Goal: Information Seeking & Learning: Check status

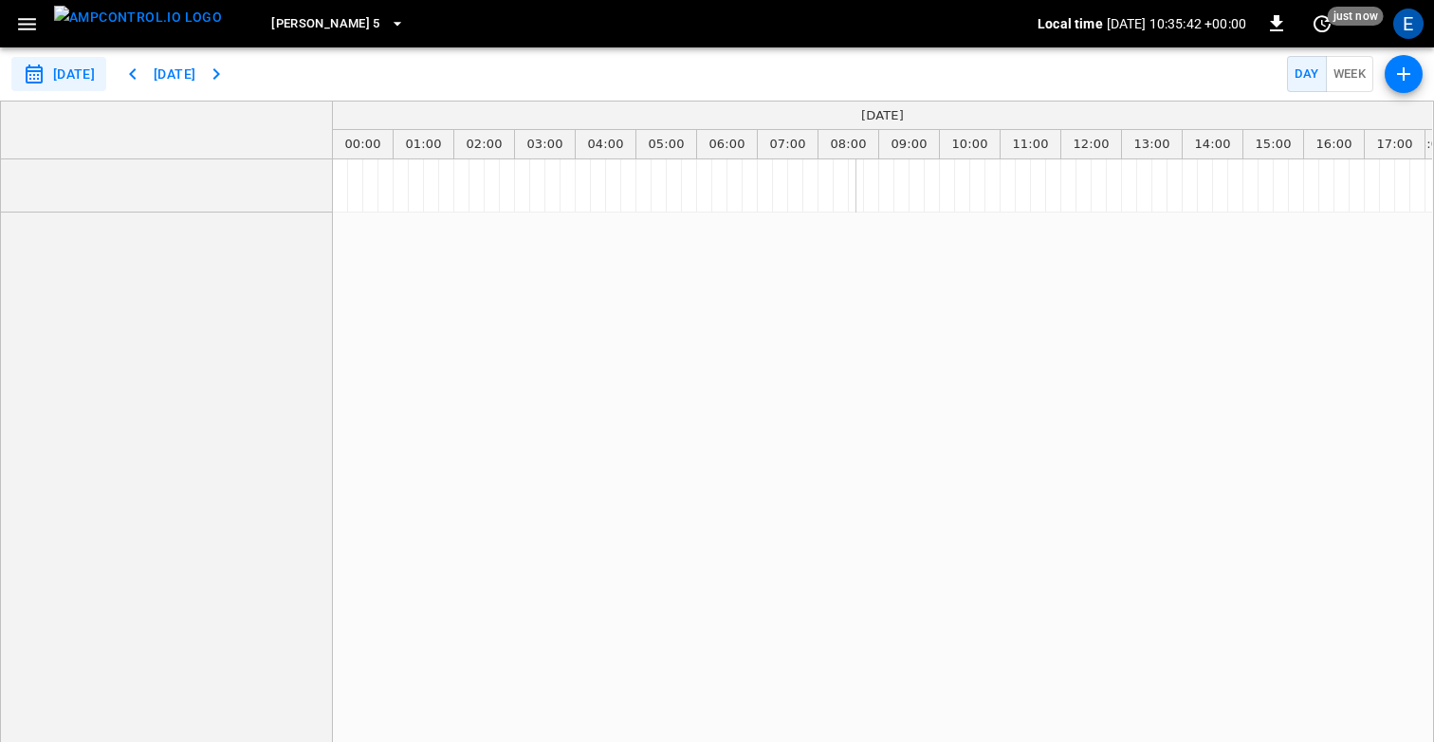
click at [661, 307] on div "scheduler" at bounding box center [882, 460] width 1099 height 603
click at [16, 22] on icon "button" at bounding box center [27, 24] width 24 height 24
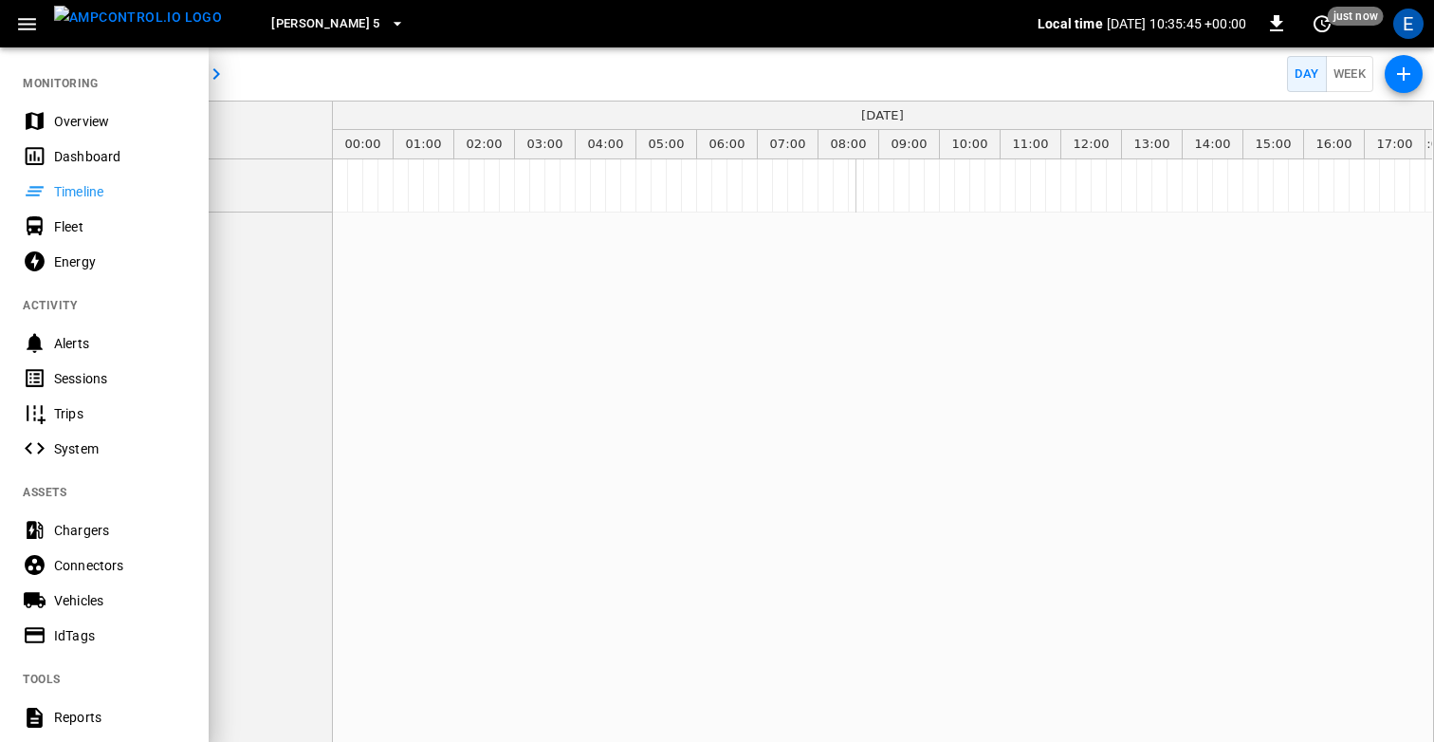
click at [745, 340] on div at bounding box center [717, 371] width 1434 height 742
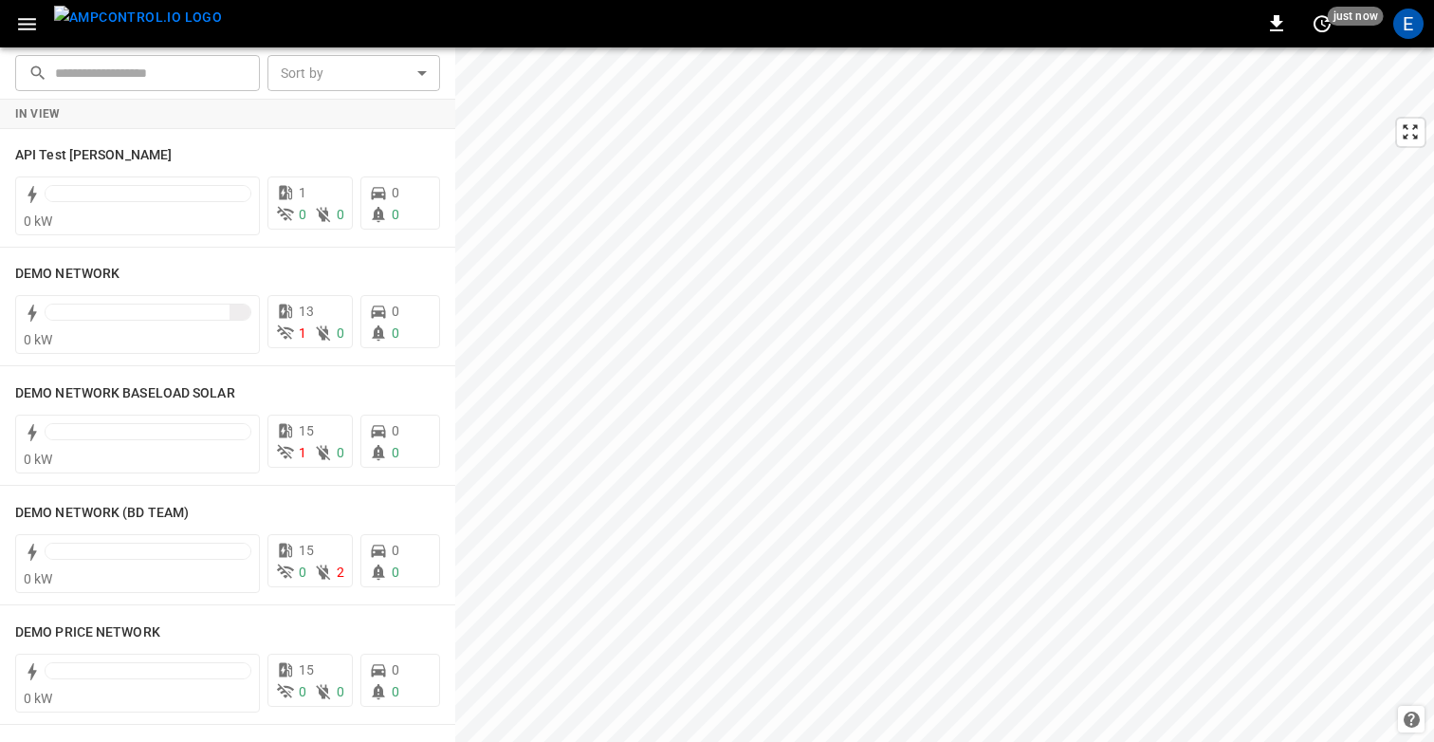
click at [36, 27] on icon "button" at bounding box center [27, 24] width 24 height 24
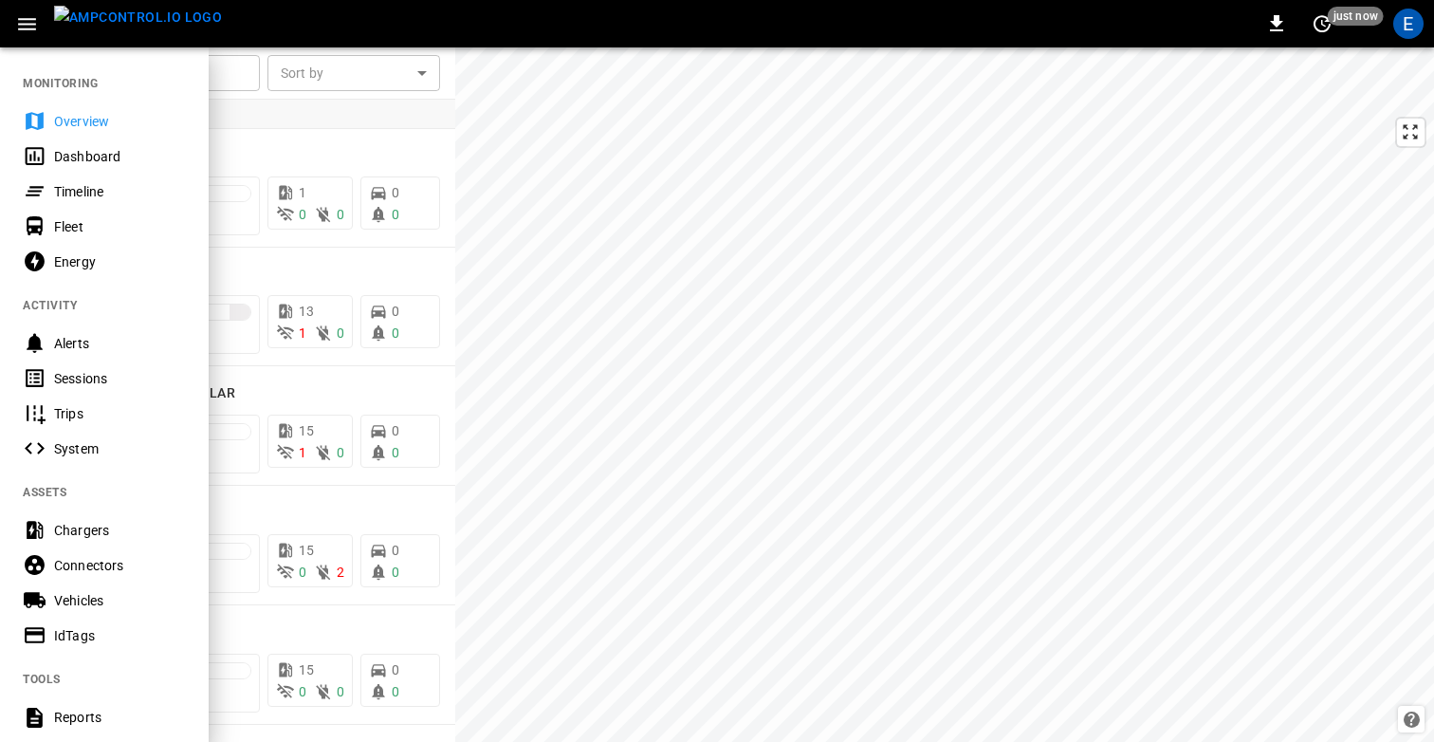
click at [500, 171] on div at bounding box center [717, 371] width 1434 height 742
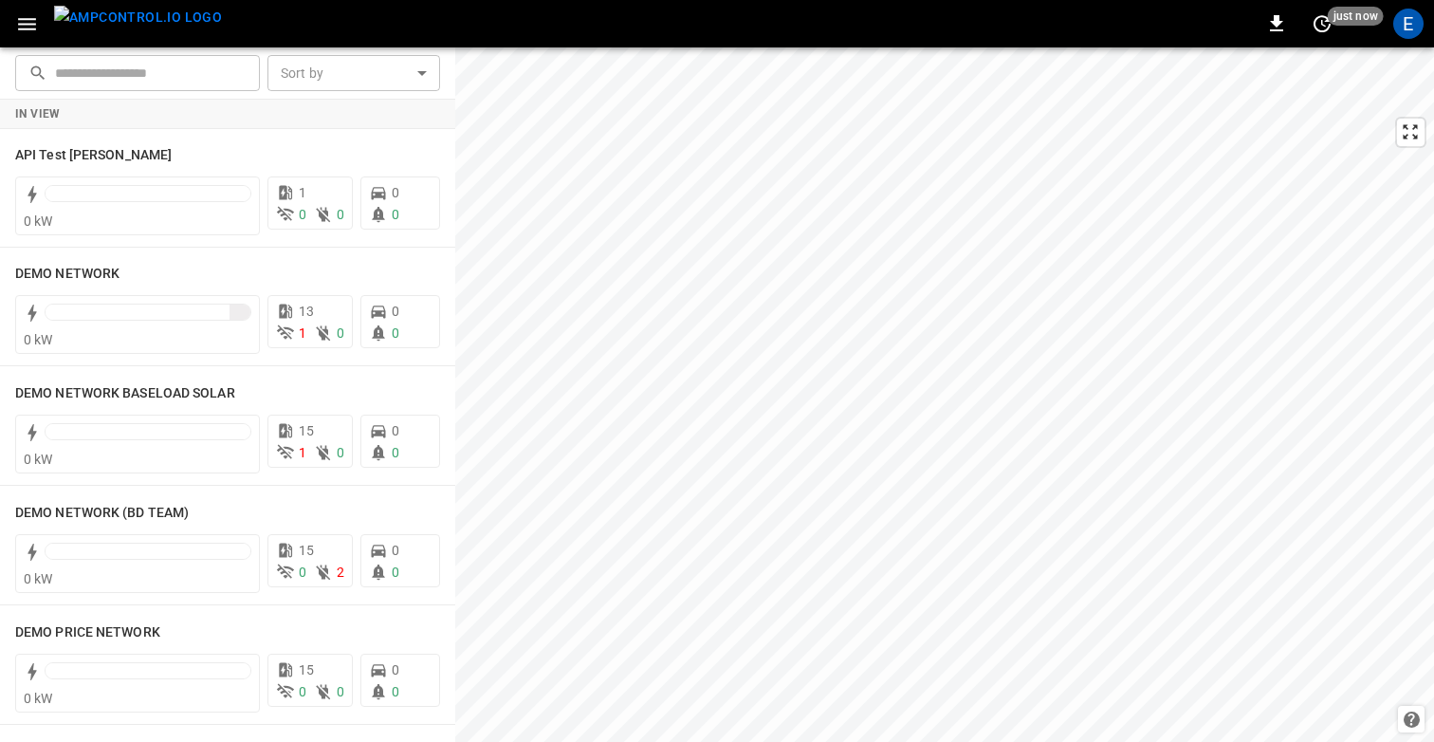
click at [29, 21] on icon "button" at bounding box center [27, 24] width 24 height 24
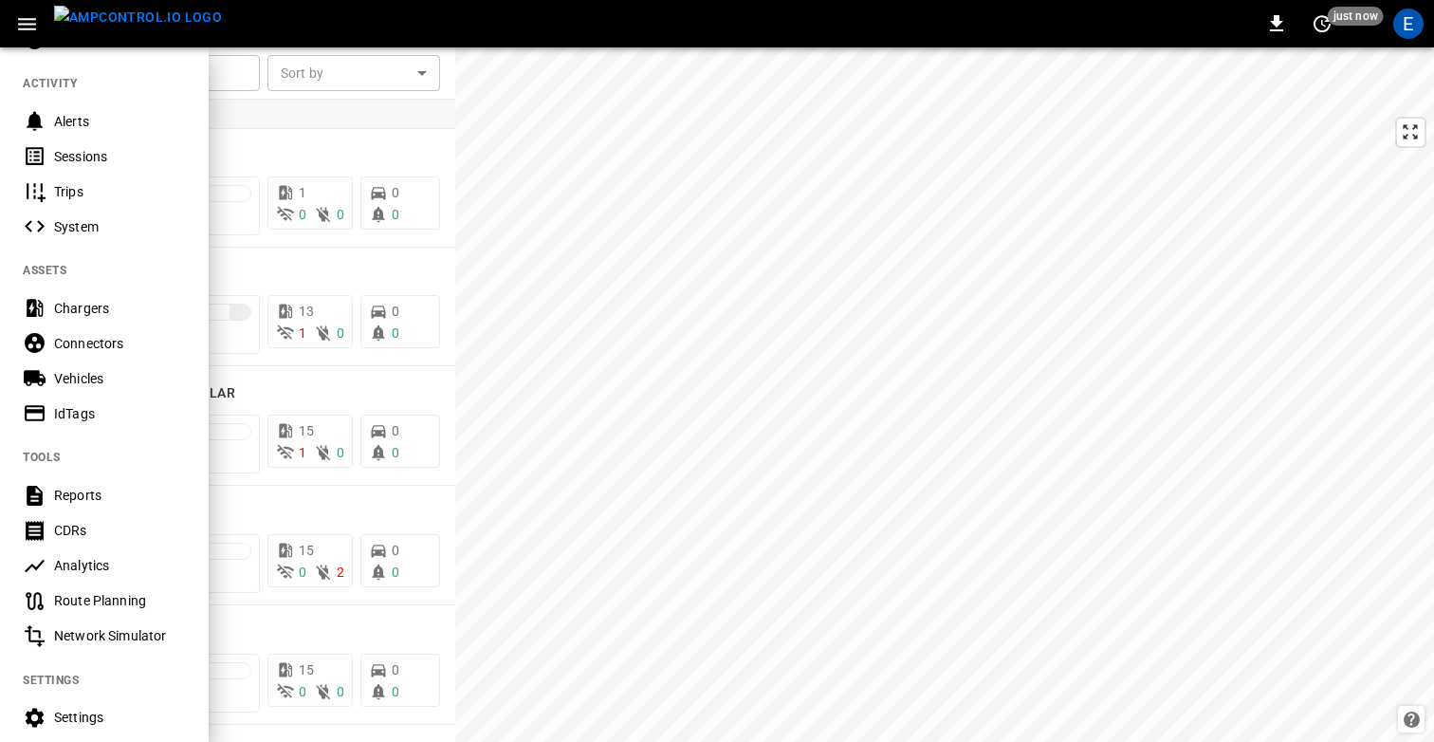
scroll to position [248, 0]
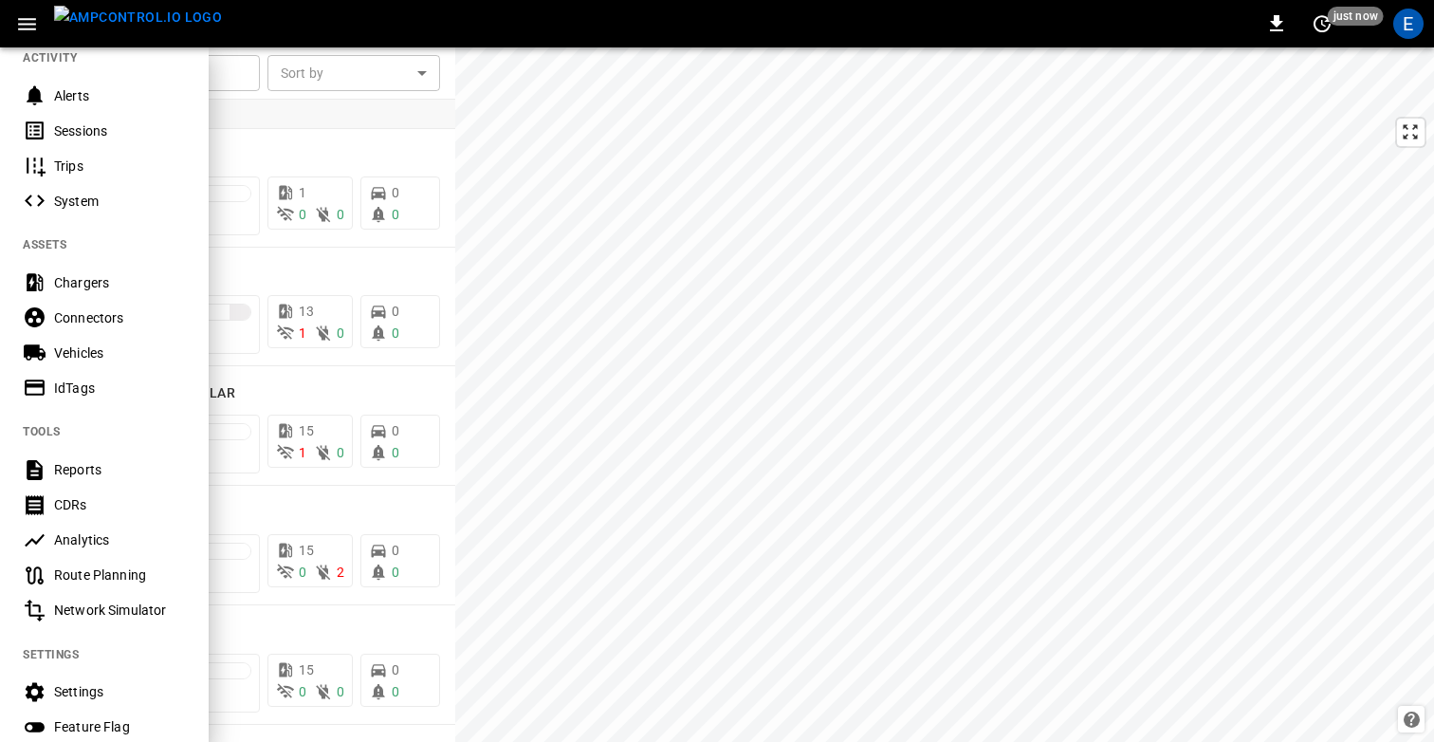
click at [86, 184] on div "System" at bounding box center [104, 200] width 209 height 35
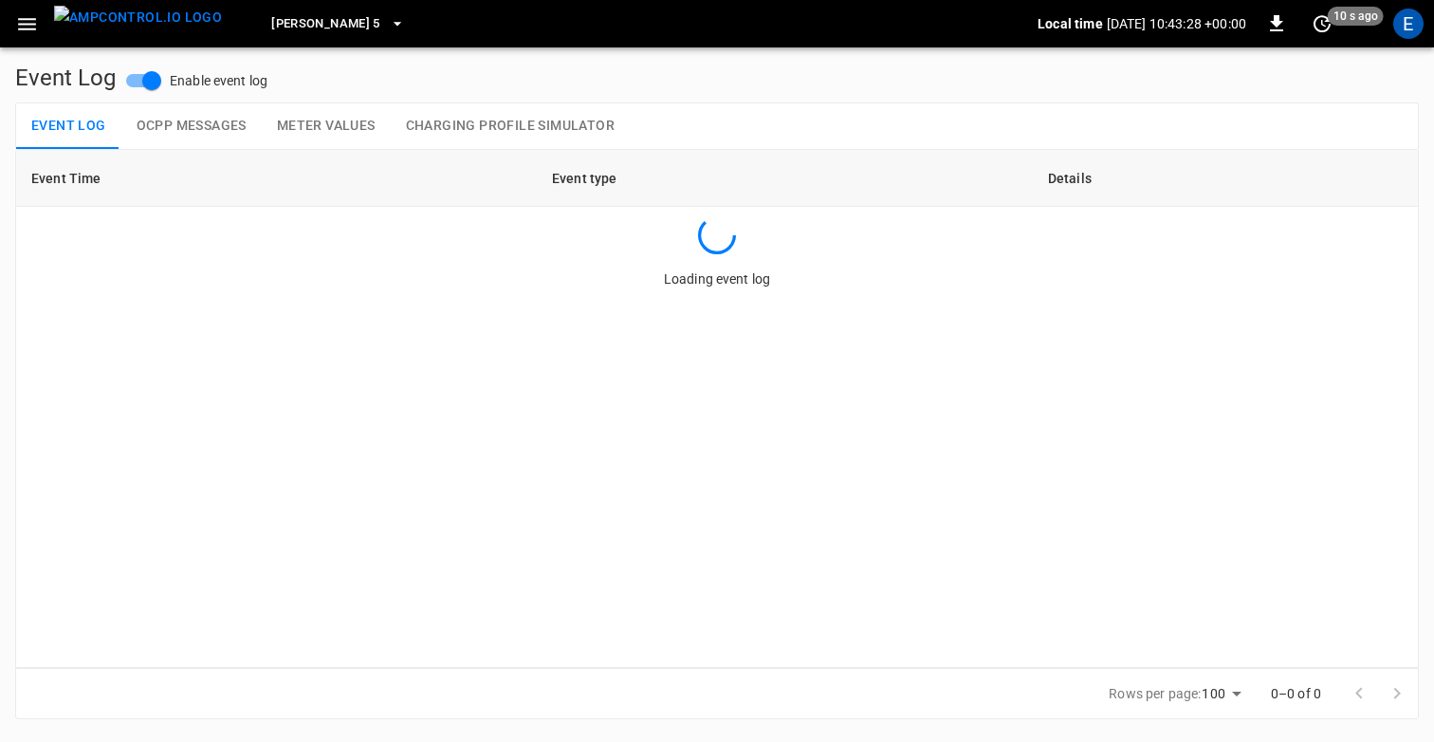
click at [196, 127] on button "OCPP Messages" at bounding box center [191, 126] width 140 height 46
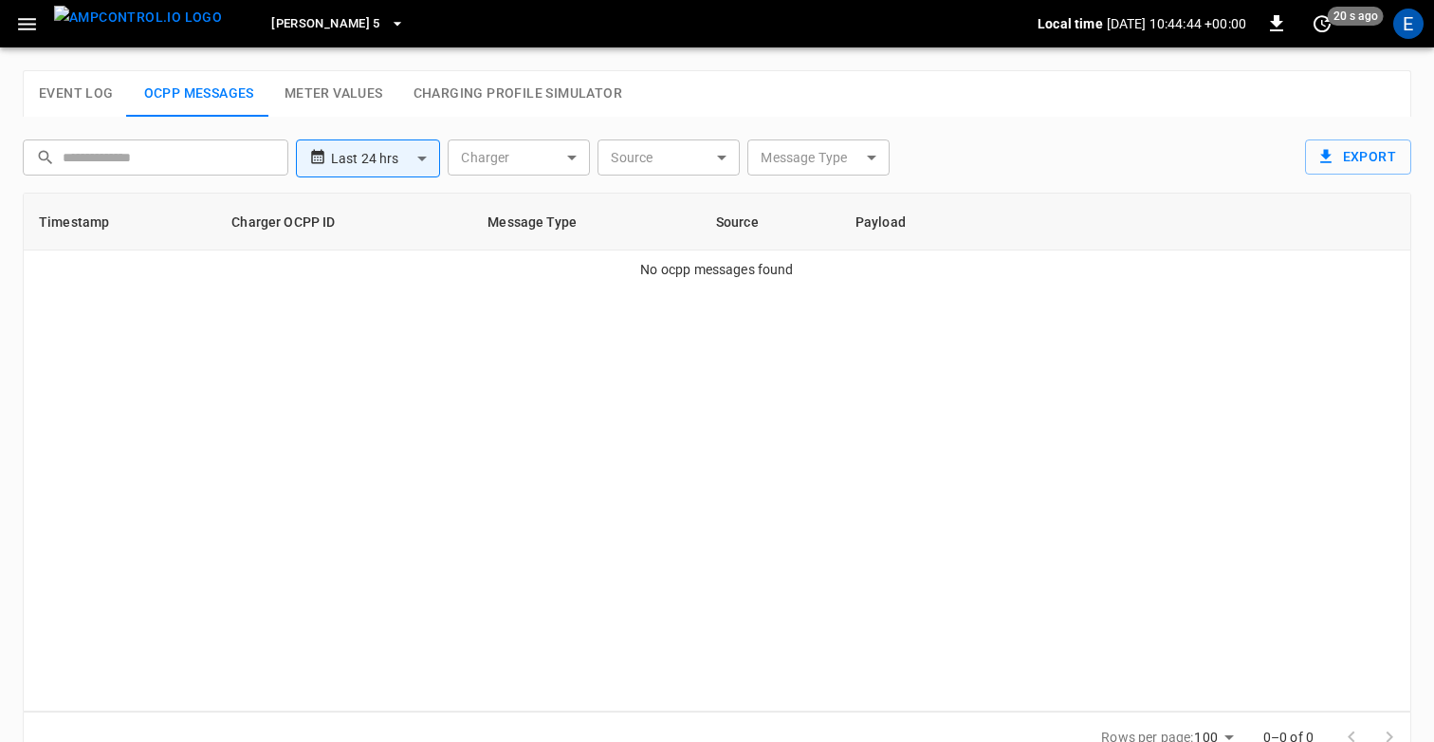
click at [536, 154] on body "**********" at bounding box center [717, 392] width 1434 height 785
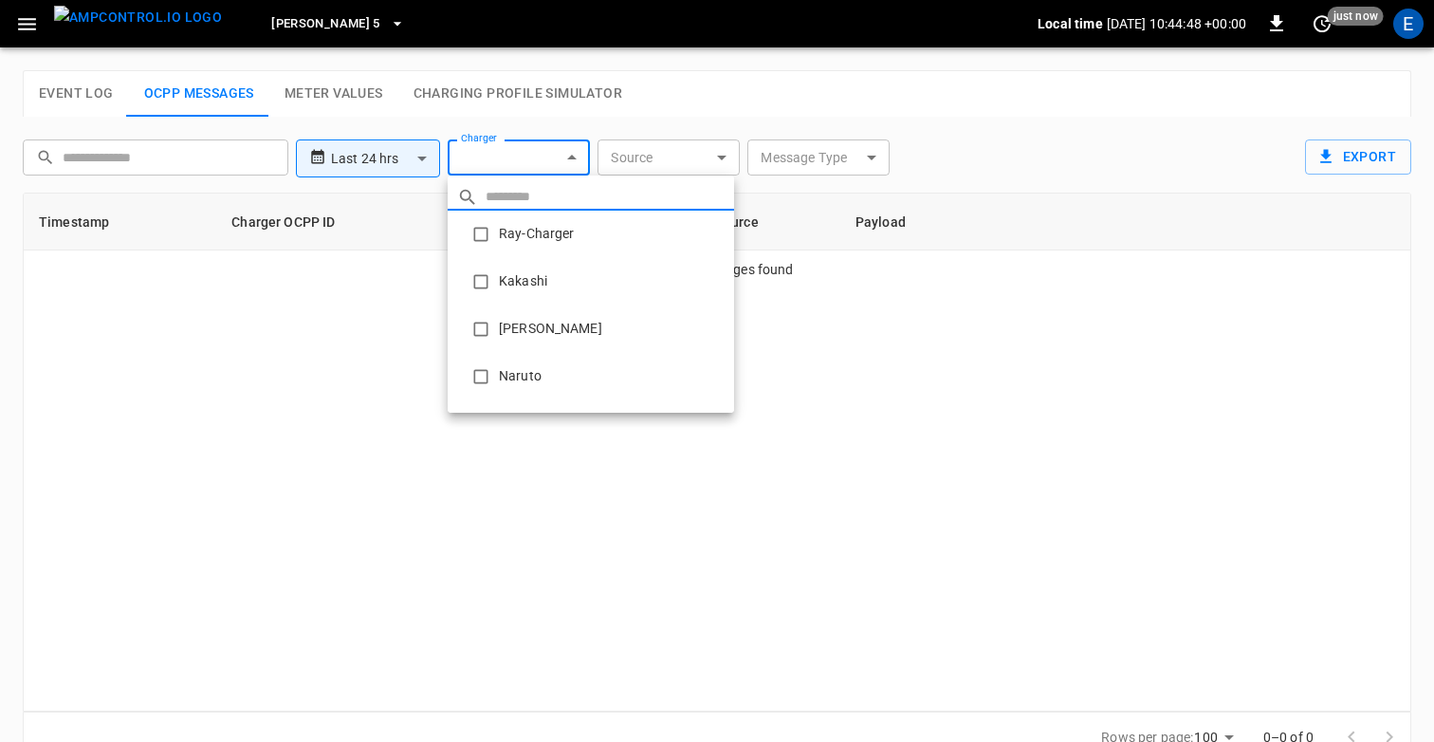
click at [698, 71] on div at bounding box center [717, 371] width 1434 height 742
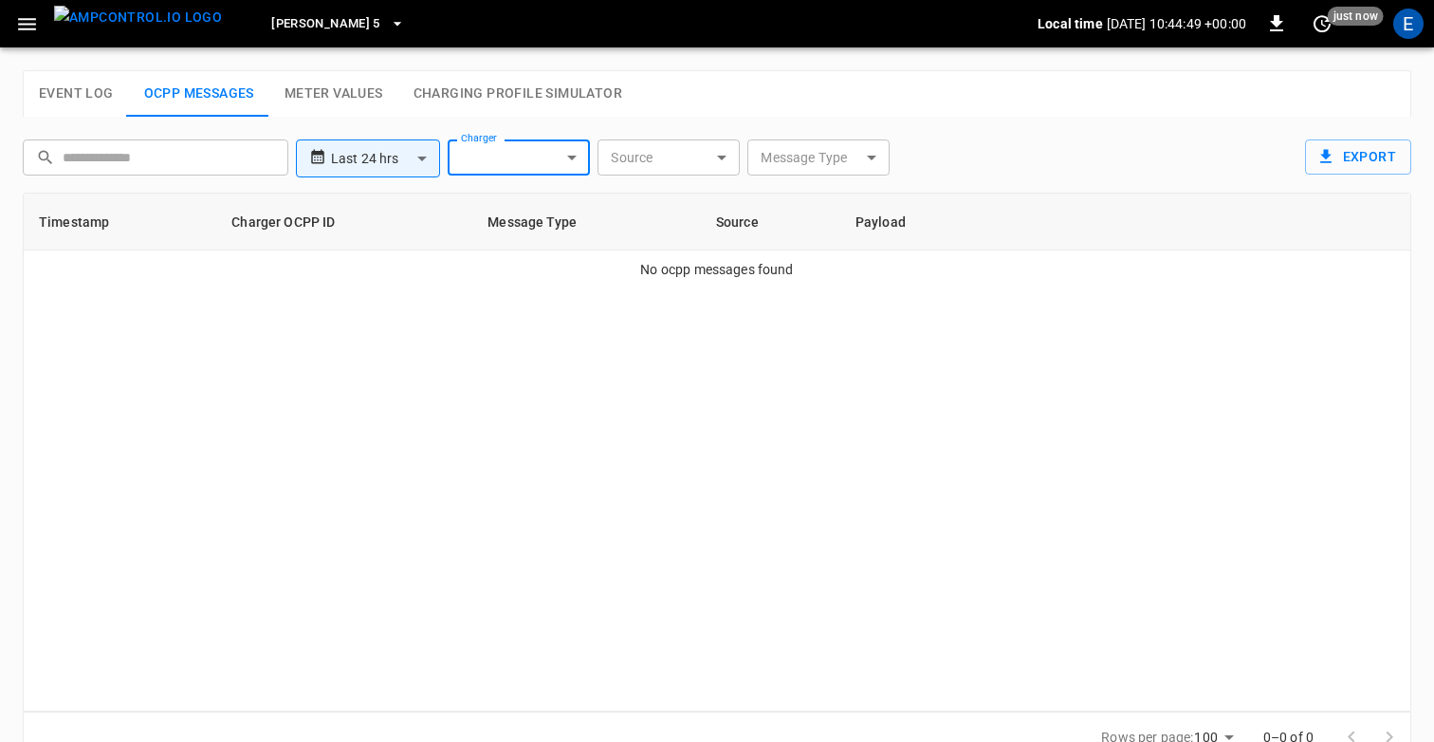
click at [629, 334] on div "Timestamp Charger OCPP ID Message Type Source Payload No ocpp messages found" at bounding box center [717, 452] width 1389 height 519
click at [655, 535] on div "Timestamp Charger OCPP ID Message Type Source Payload No ocpp messages found" at bounding box center [717, 452] width 1389 height 519
click at [924, 509] on div "Timestamp Charger OCPP ID Message Type Source Payload No ocpp messages found" at bounding box center [717, 452] width 1389 height 519
click at [541, 159] on body "**********" at bounding box center [717, 392] width 1434 height 785
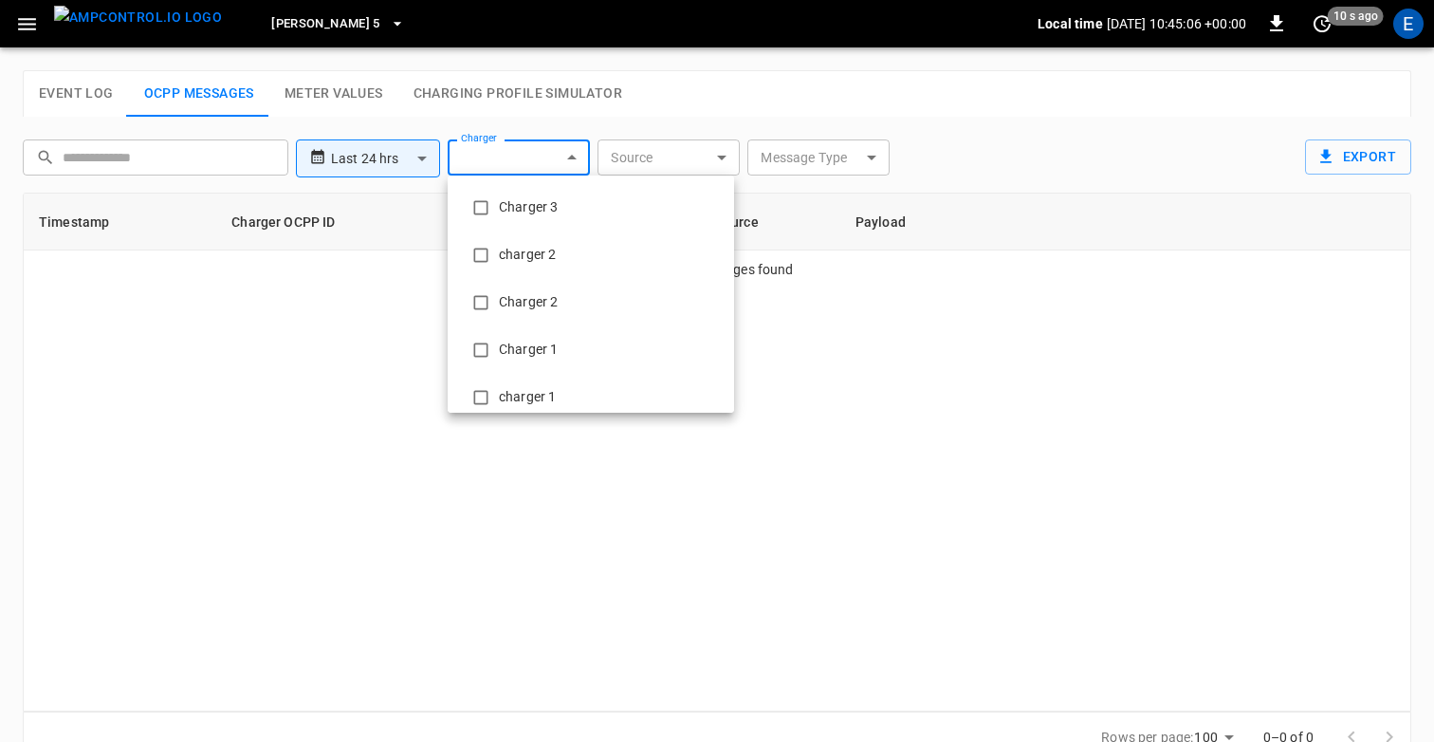
scroll to position [6208, 0]
click at [1187, 156] on div at bounding box center [717, 371] width 1434 height 742
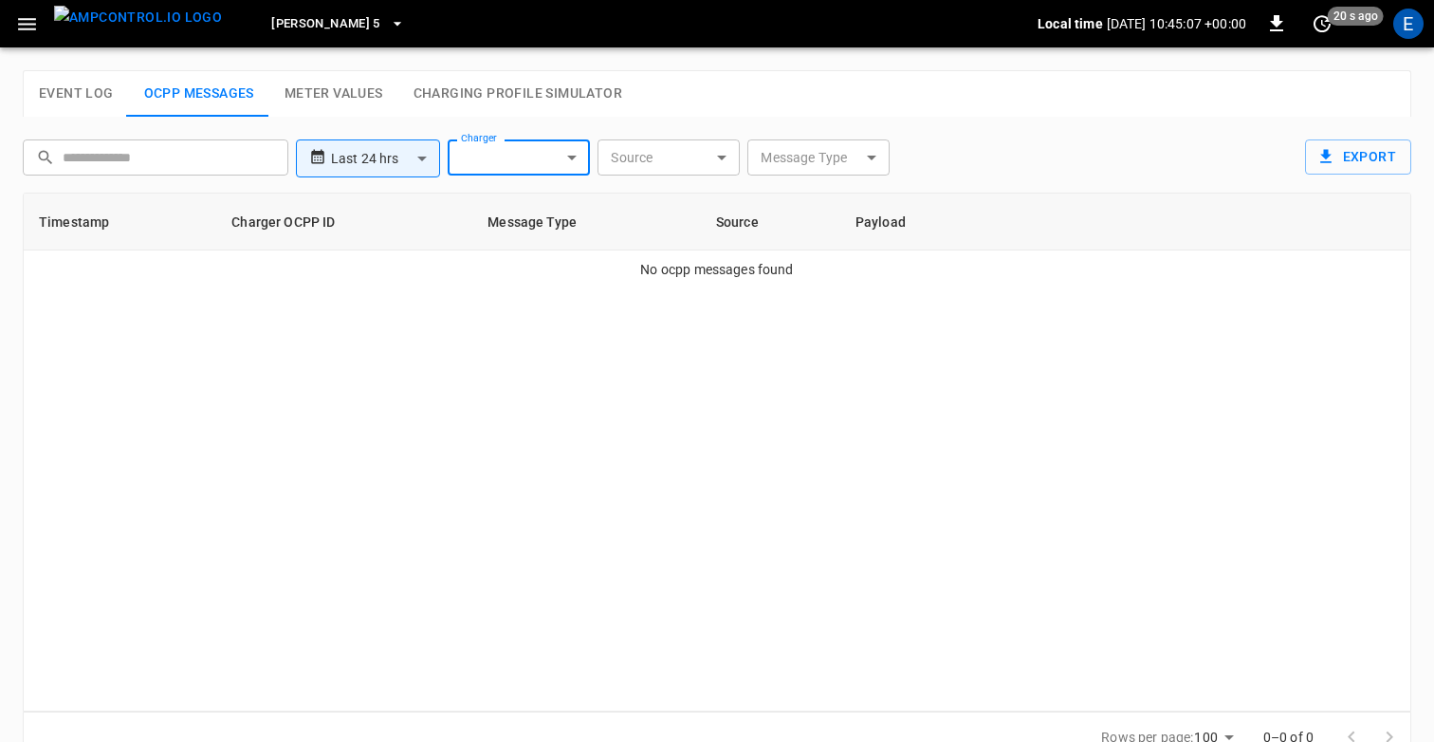
click at [990, 355] on div "Timestamp Charger OCPP ID Message Type Source Payload No ocpp messages found" at bounding box center [717, 452] width 1389 height 519
click at [286, 23] on button "[PERSON_NAME] 5" at bounding box center [338, 24] width 149 height 37
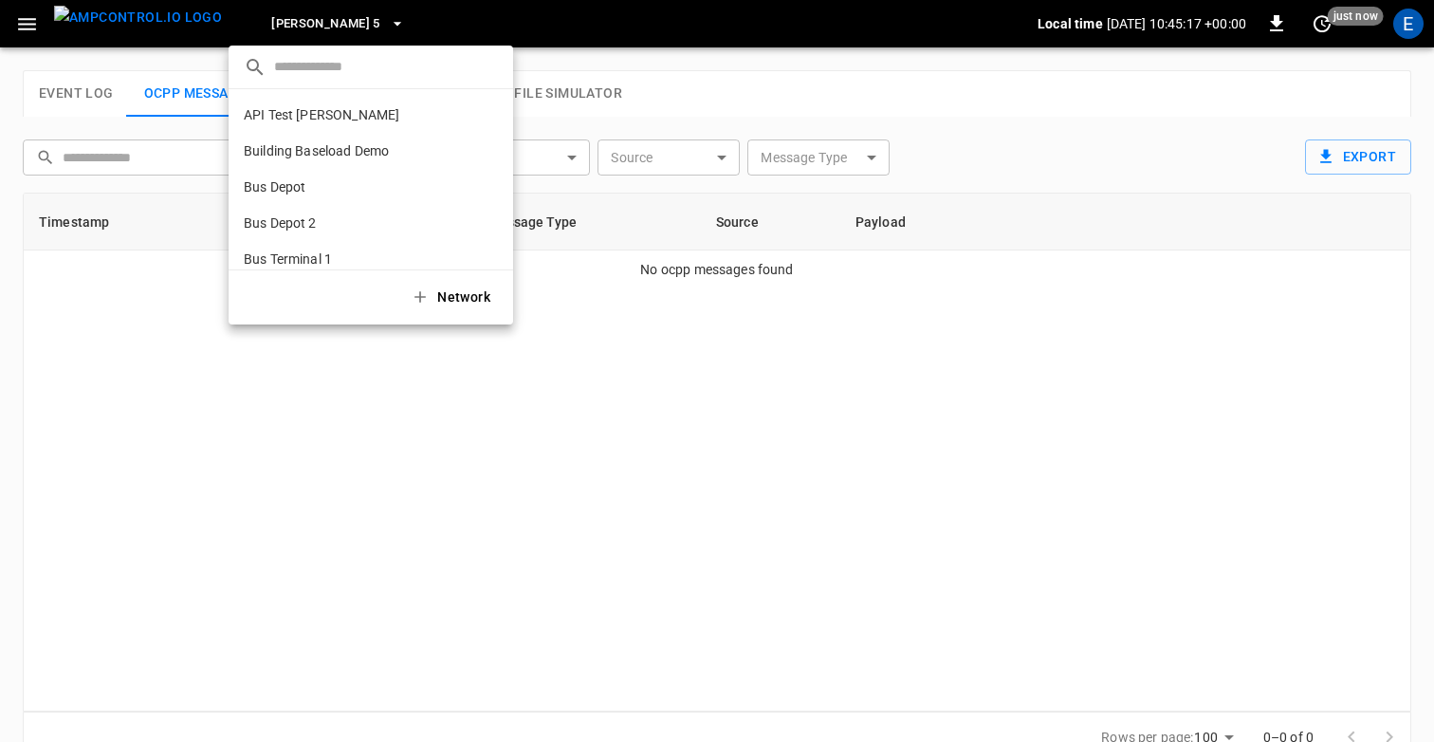
scroll to position [751, 0]
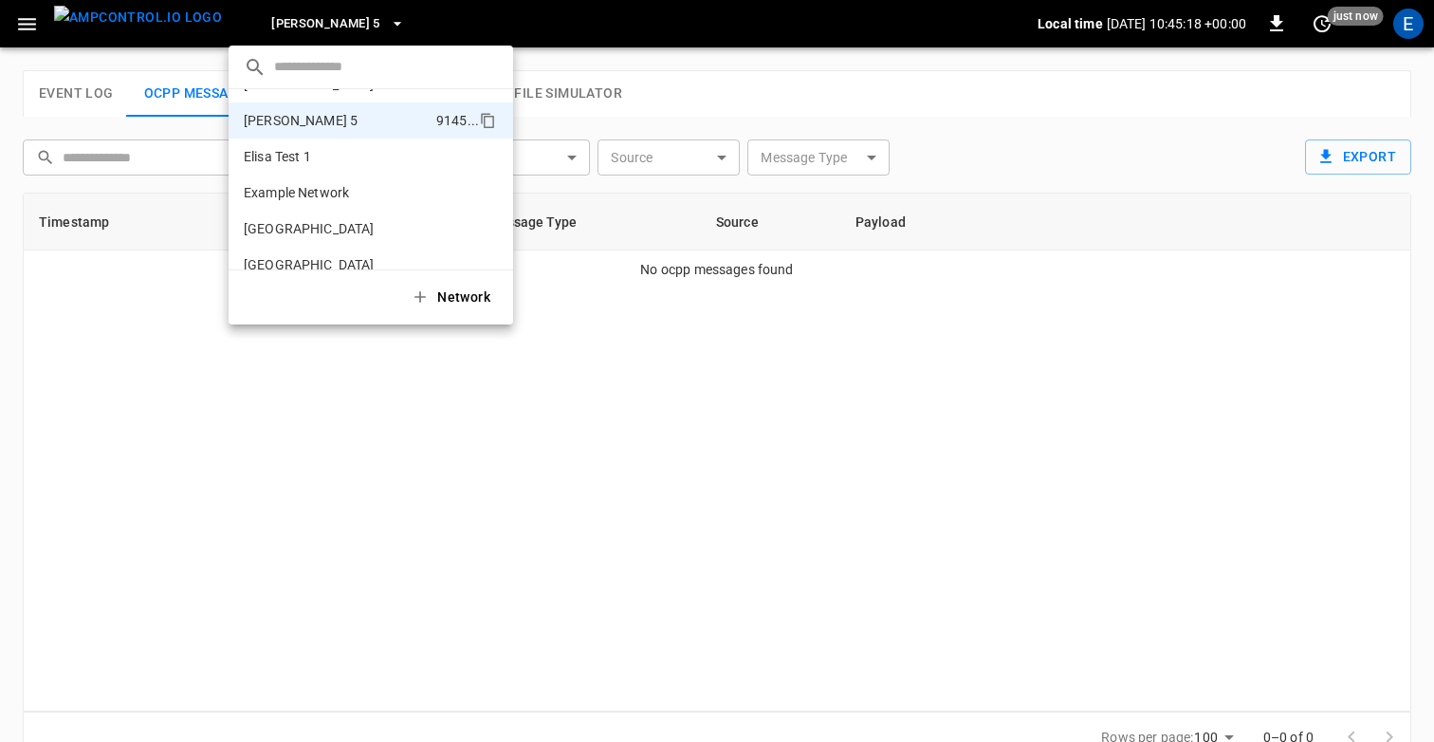
click at [286, 23] on div at bounding box center [717, 371] width 1434 height 742
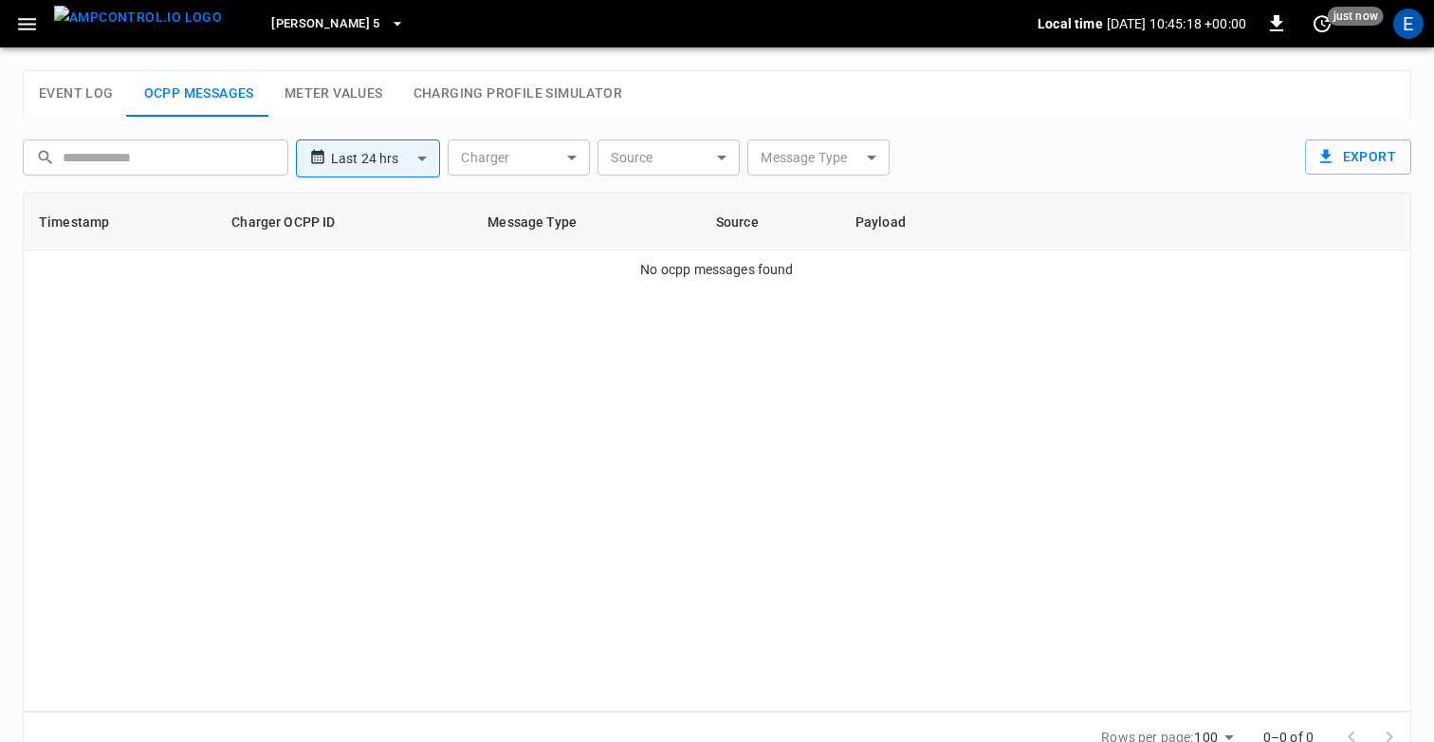
click at [347, 398] on div "Timestamp Charger OCPP ID Message Type Source Payload No ocpp messages found" at bounding box center [717, 452] width 1389 height 519
click at [73, 84] on button "Event Log" at bounding box center [76, 94] width 105 height 46
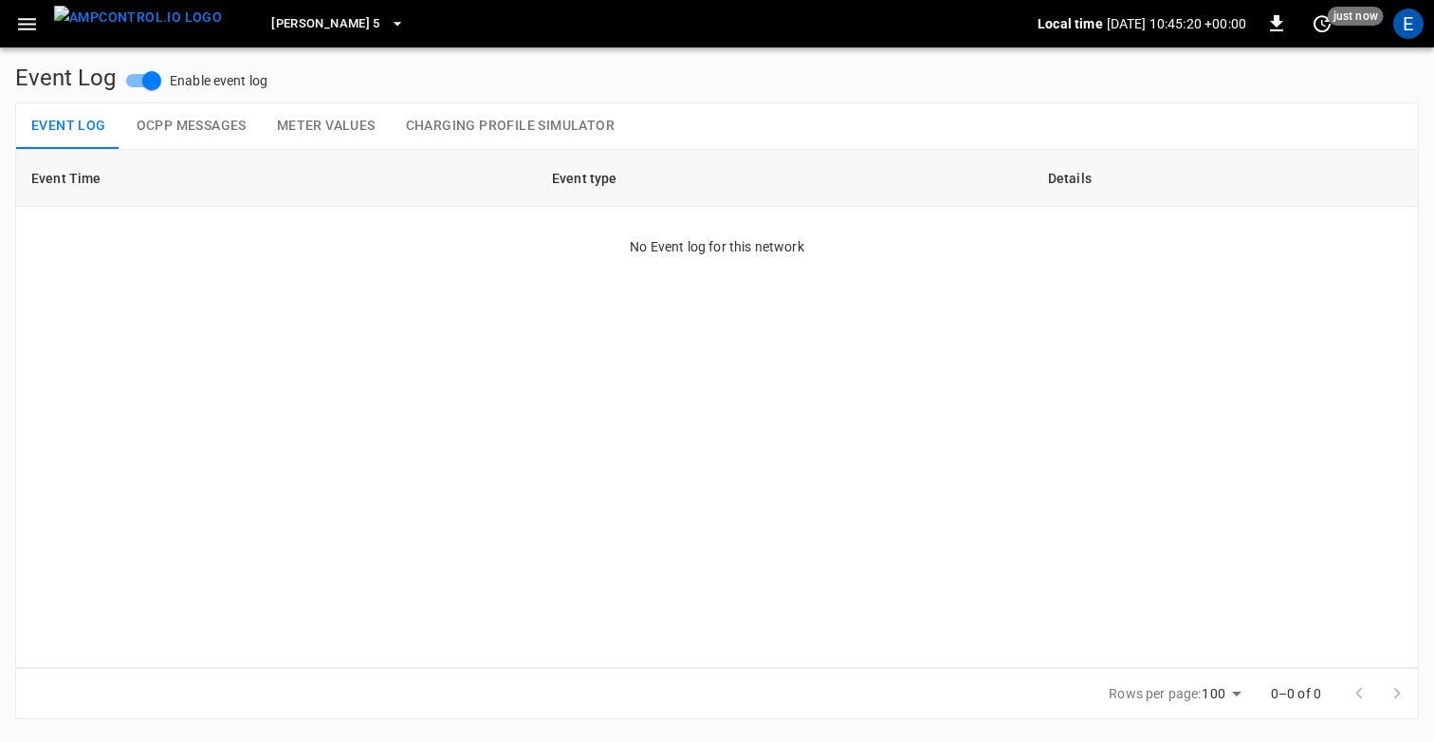
click at [184, 118] on button "OCPP Messages" at bounding box center [191, 126] width 140 height 46
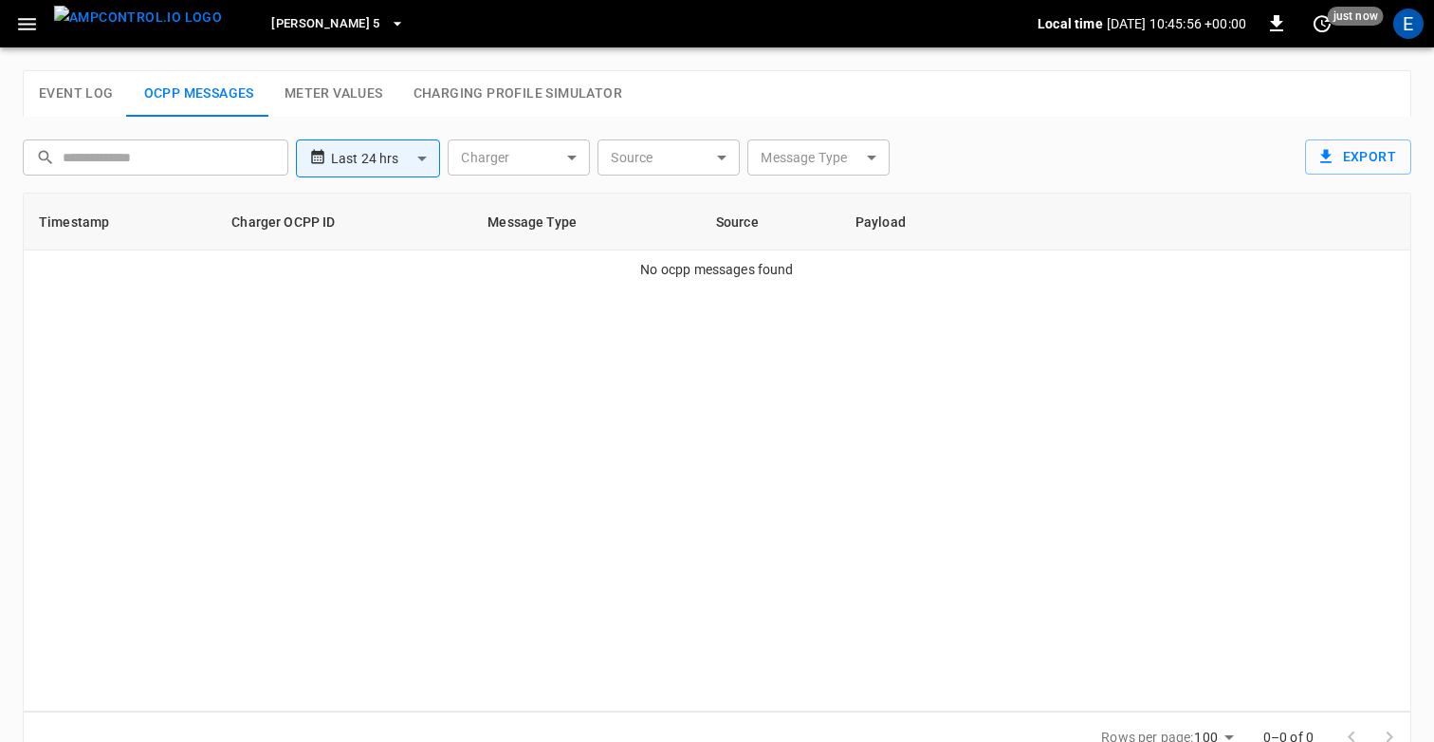
click at [98, 93] on button "Event Log" at bounding box center [76, 94] width 105 height 46
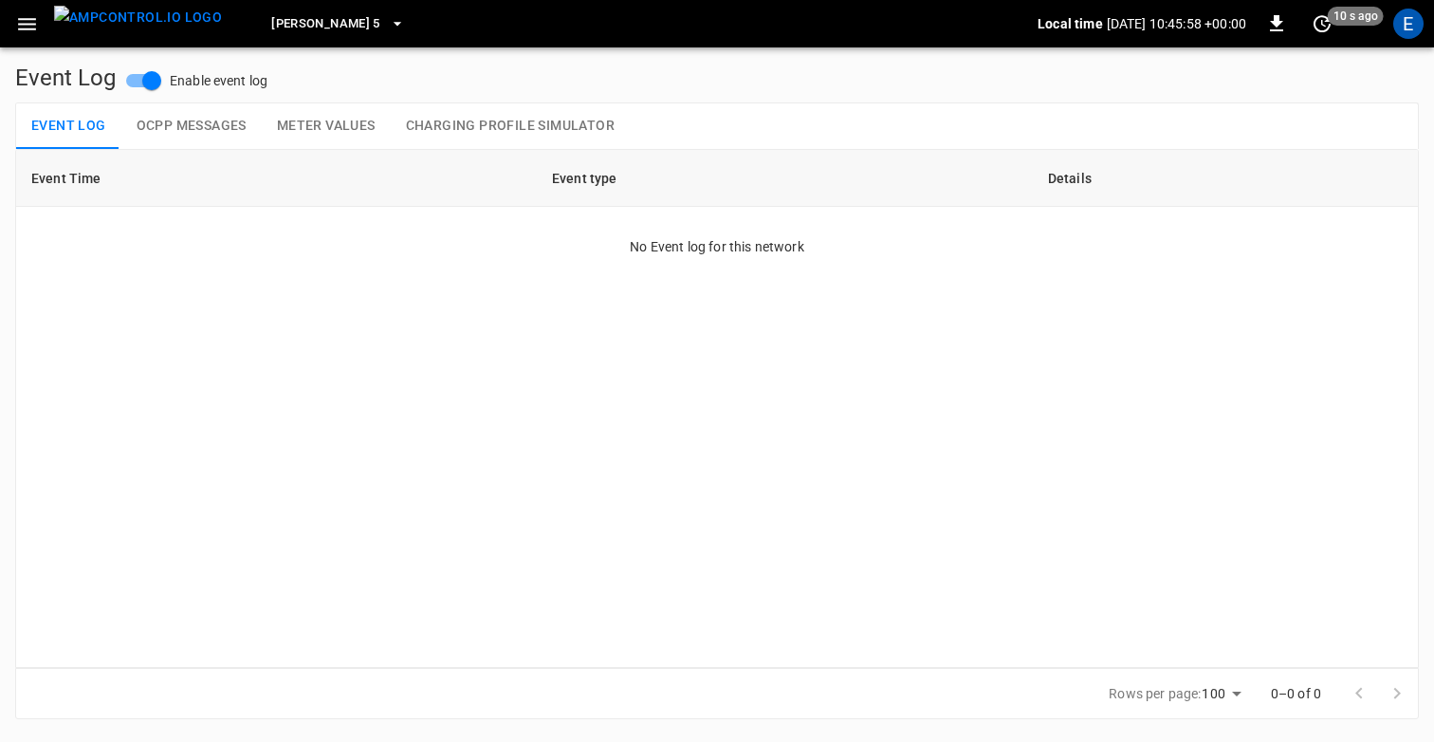
click at [237, 130] on button "OCPP Messages" at bounding box center [191, 126] width 140 height 46
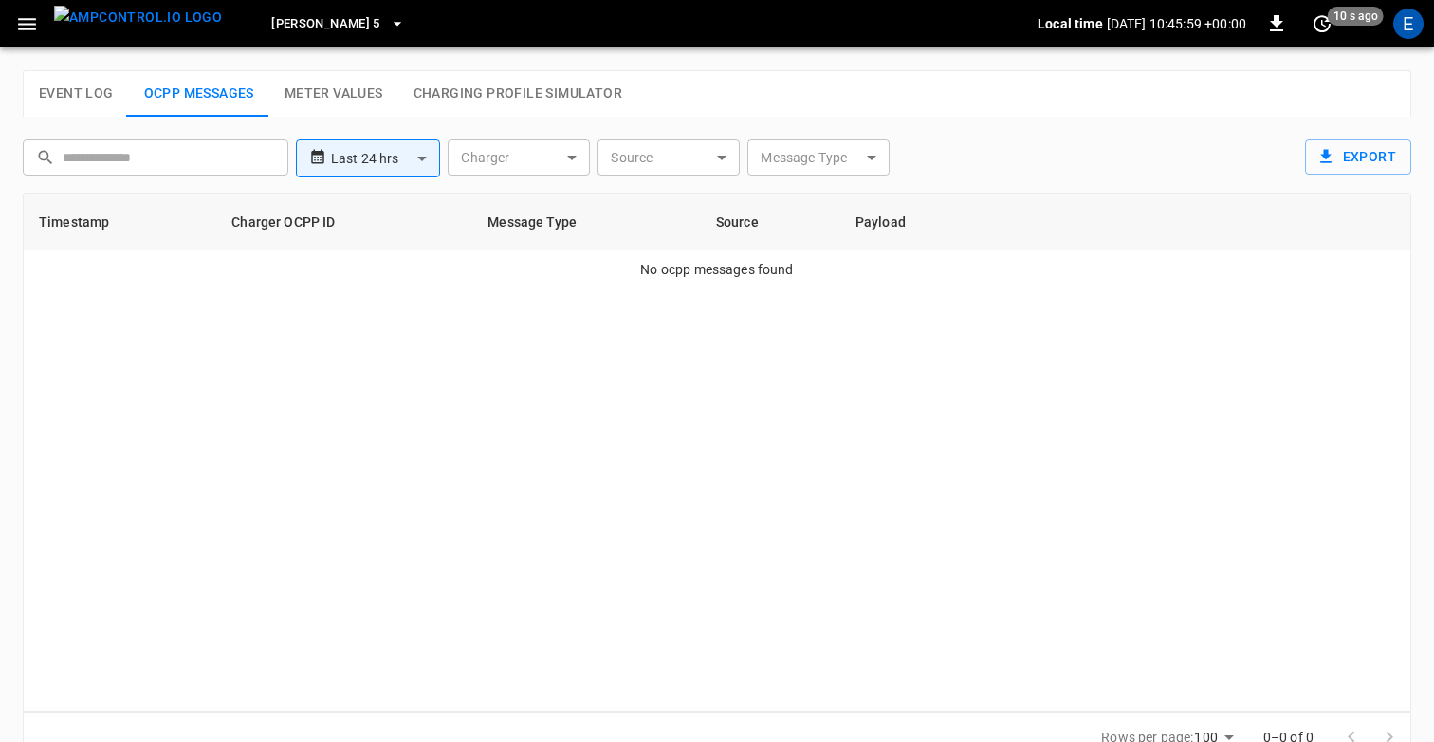
click at [340, 98] on button "Meter Values" at bounding box center [333, 94] width 129 height 46
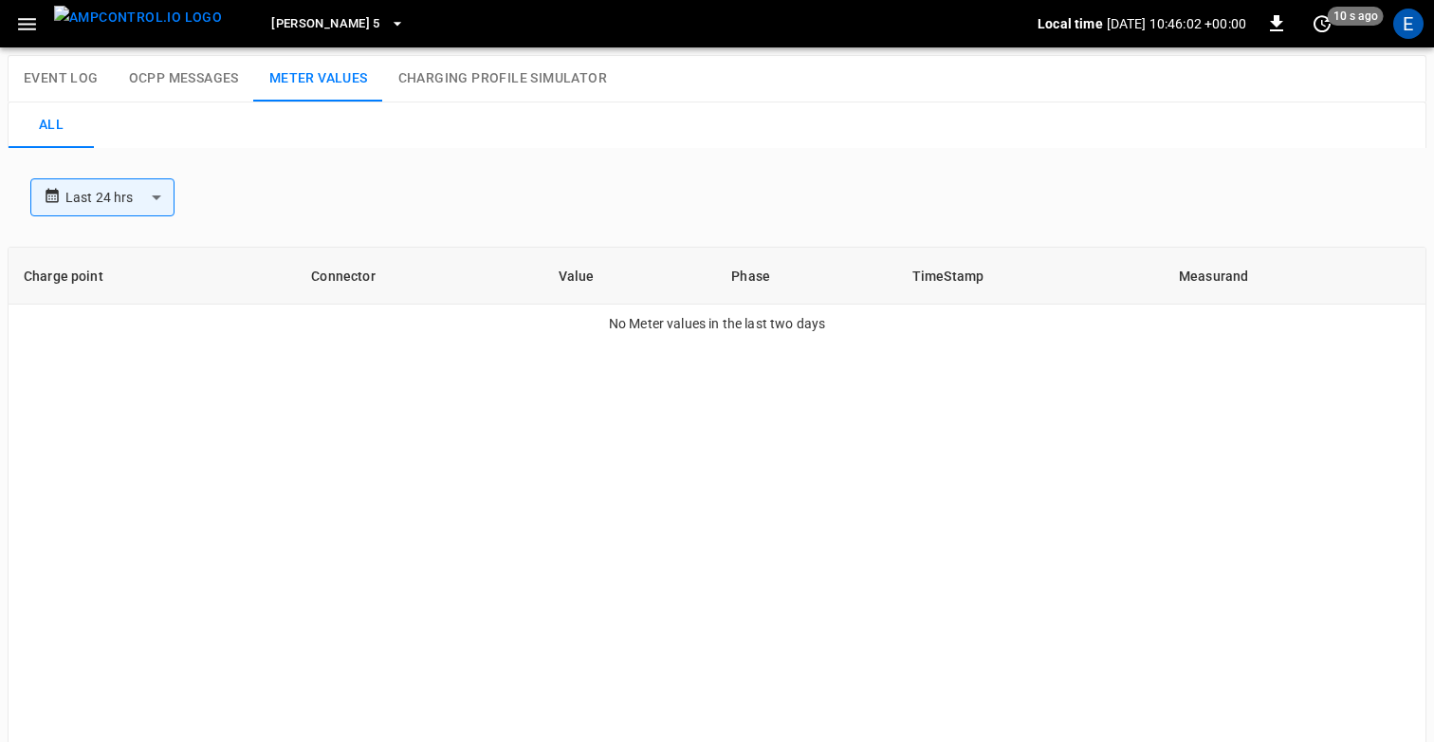
click at [481, 84] on button "Charging Profile Simulator" at bounding box center [502, 79] width 239 height 46
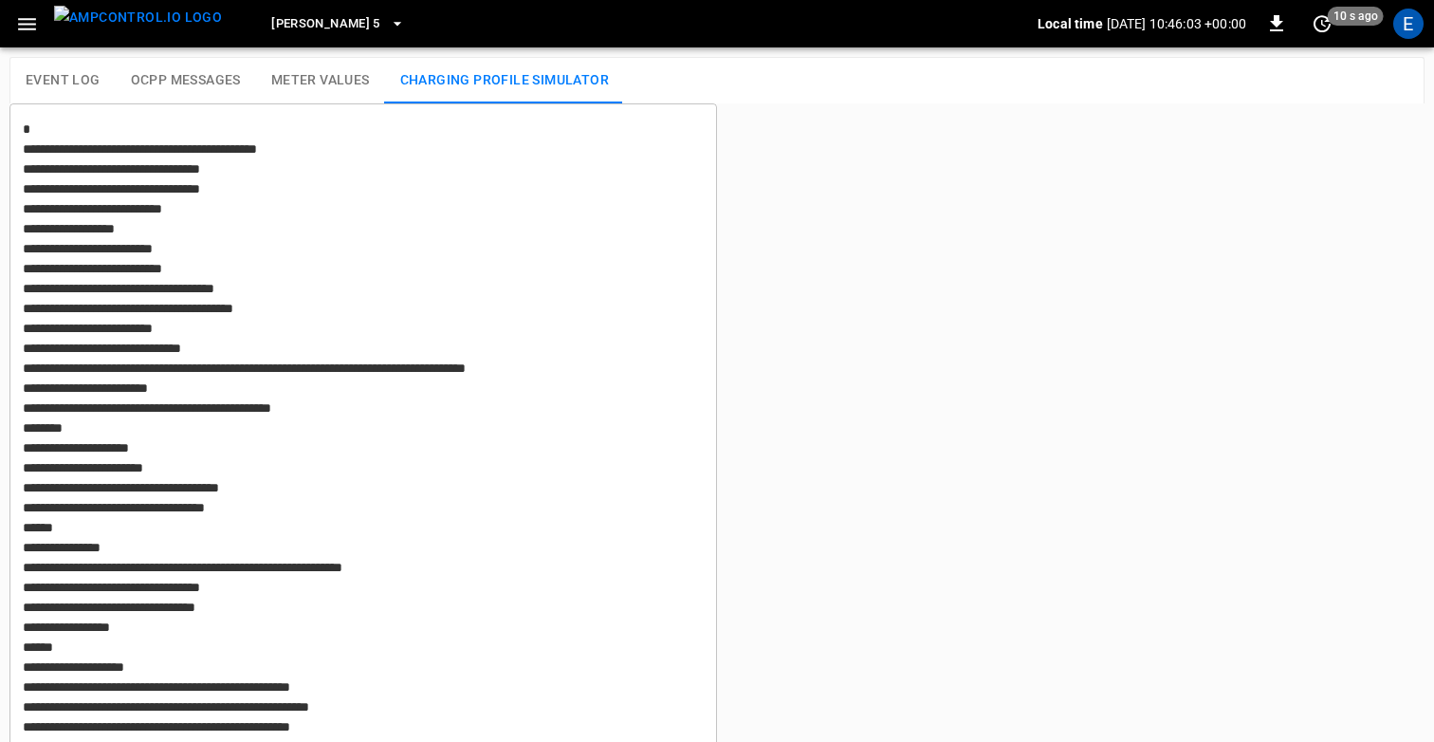
type textarea "**********"
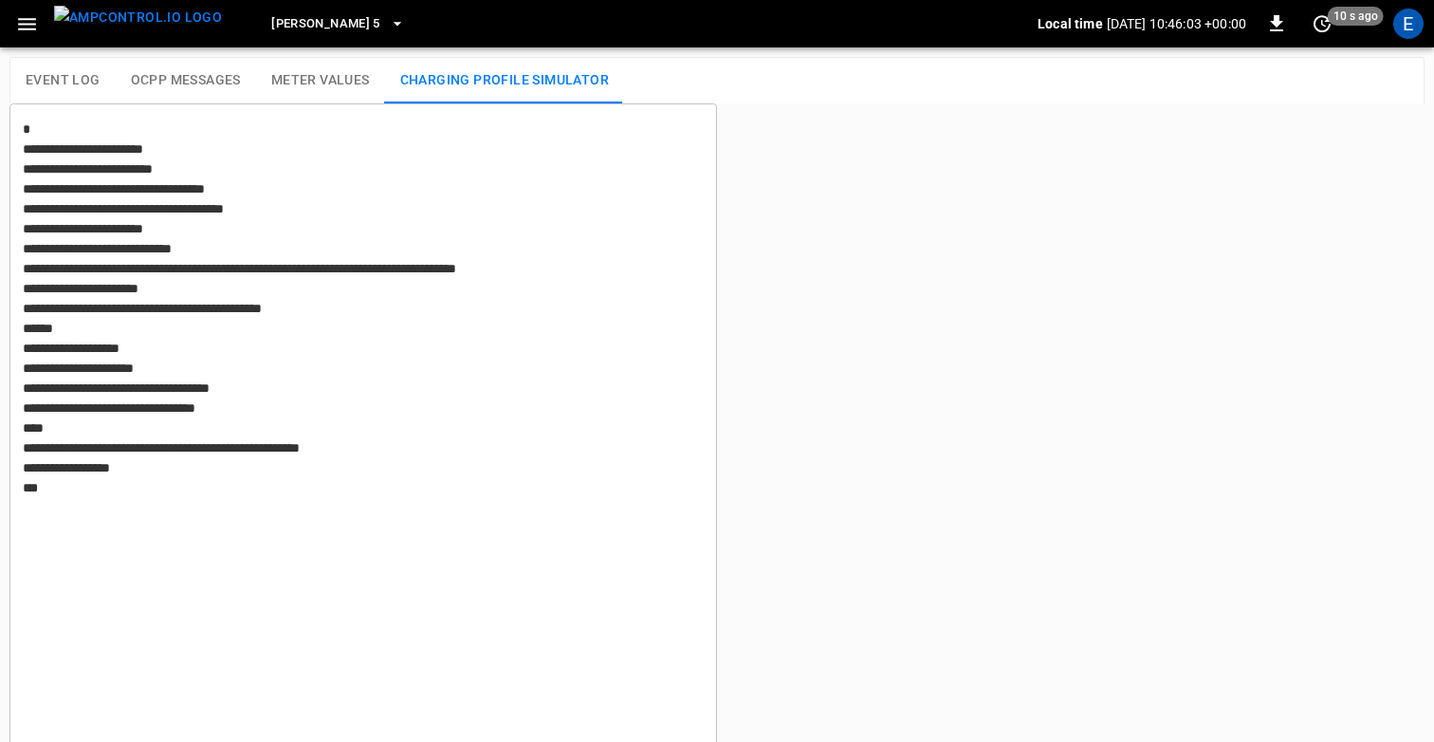
click at [336, 92] on button "Meter Values" at bounding box center [320, 81] width 129 height 46
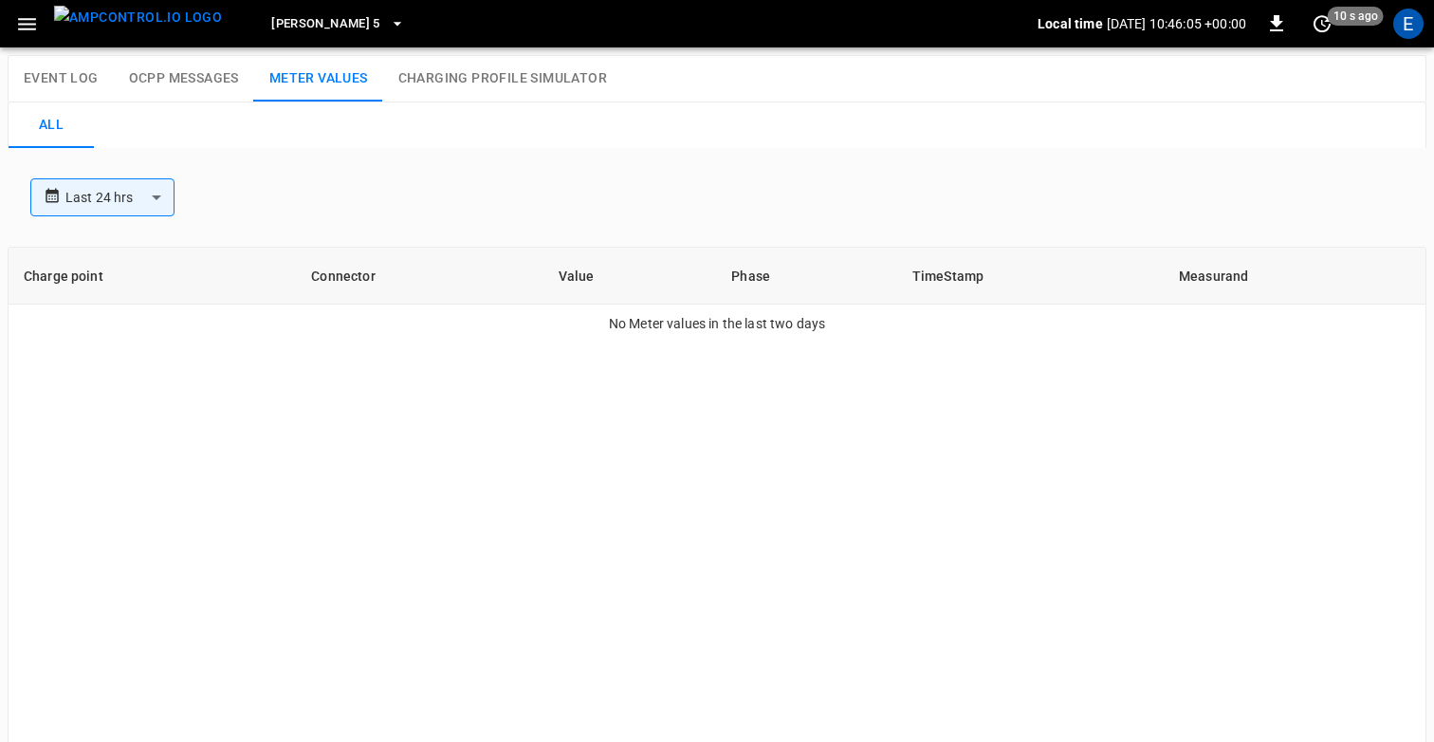
click at [254, 155] on div "**********" at bounding box center [717, 197] width 1419 height 99
click at [1402, 34] on div "E" at bounding box center [1408, 24] width 30 height 30
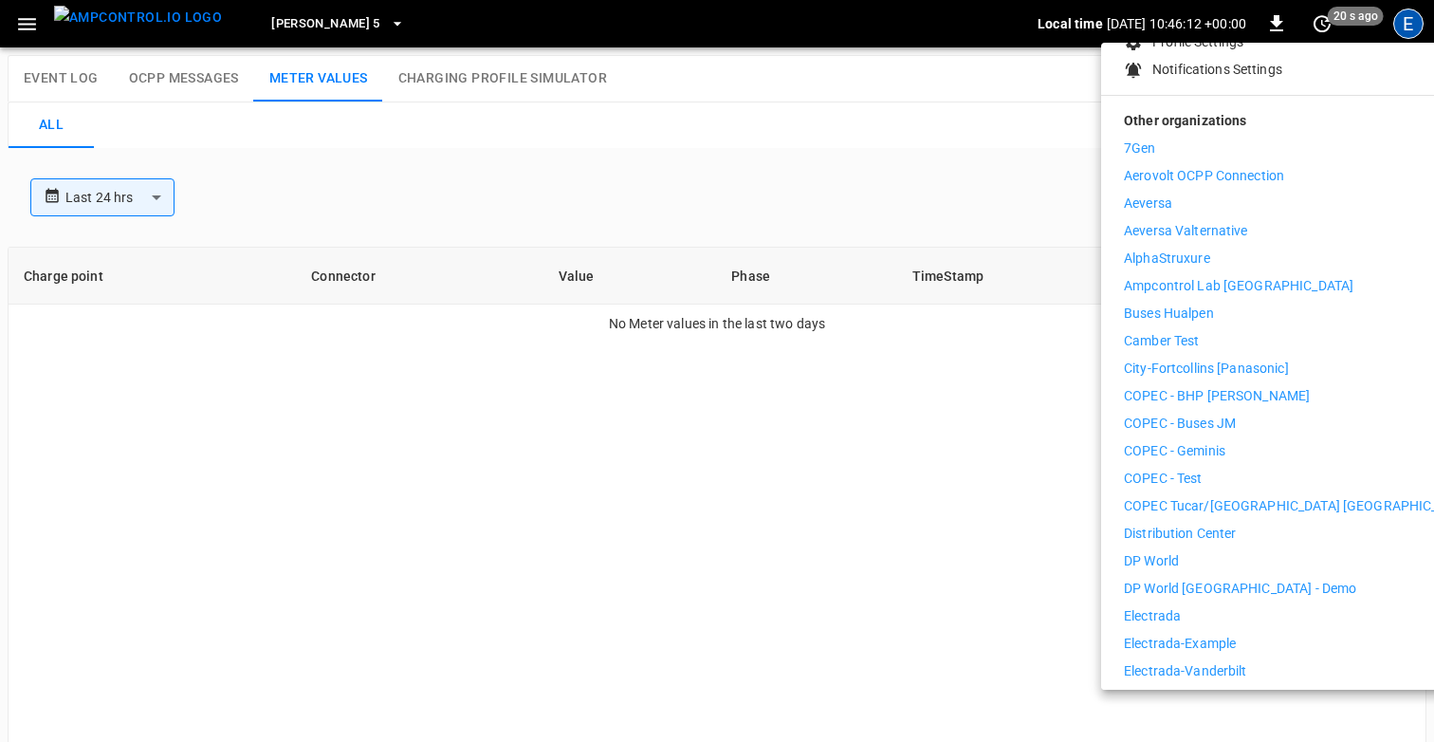
scroll to position [207, 0]
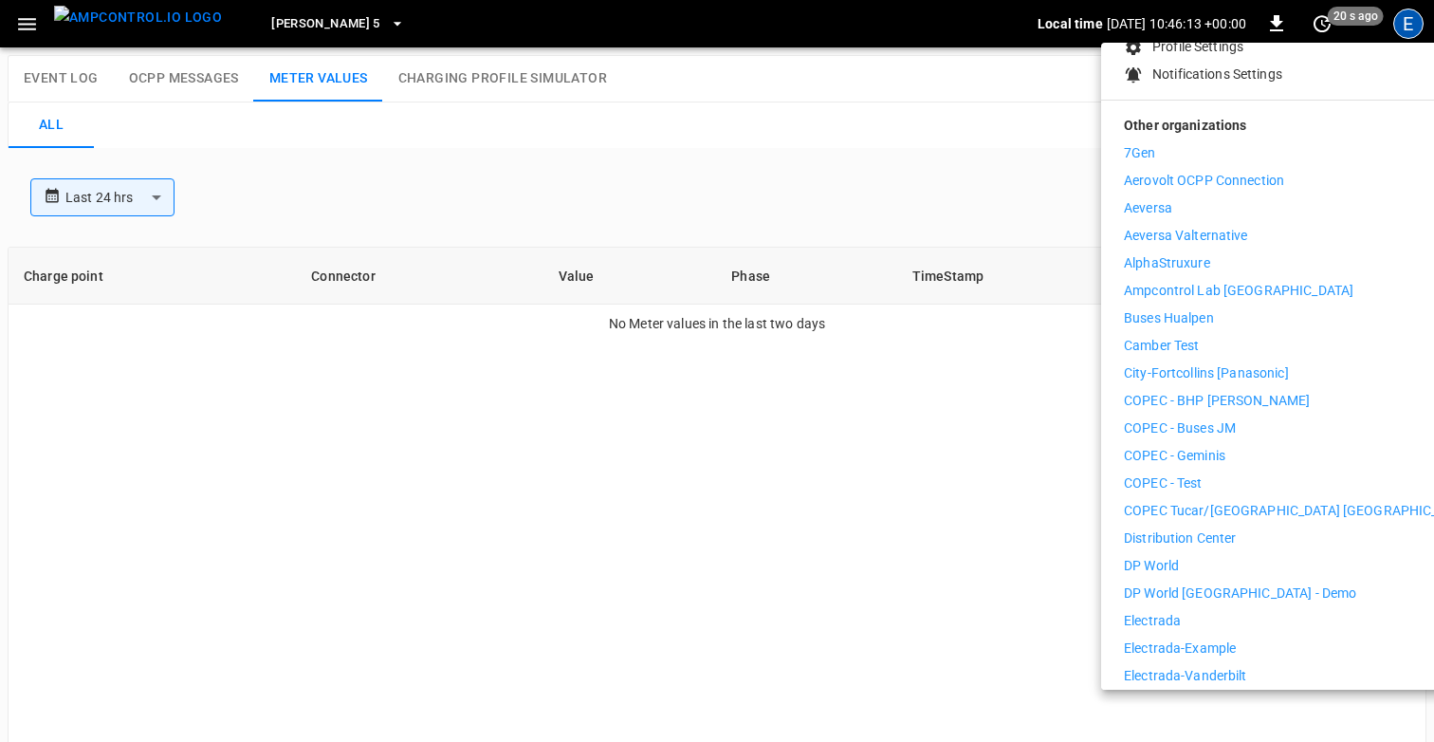
click at [1182, 611] on li "Electrada" at bounding box center [1298, 621] width 349 height 20
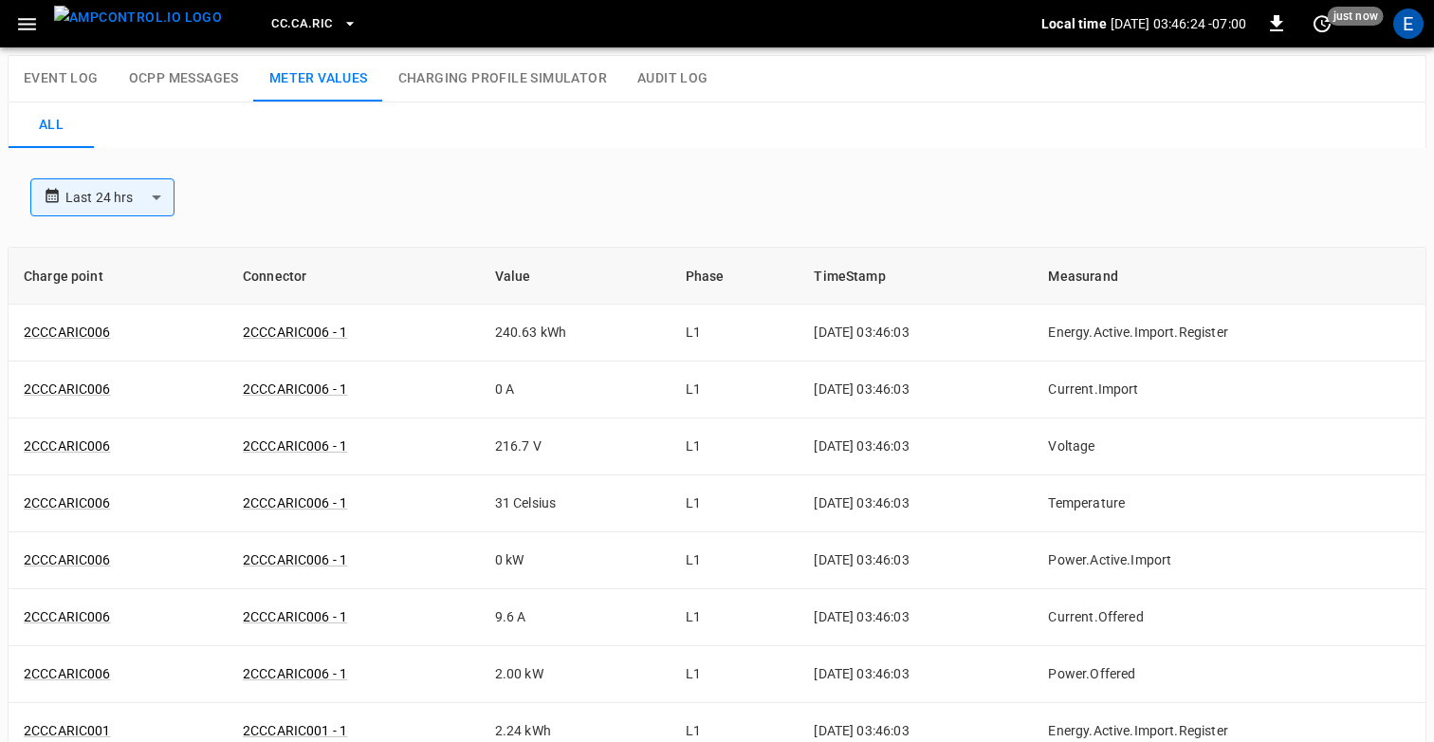
click at [283, 24] on span "CC.CA.RIC" at bounding box center [301, 24] width 61 height 22
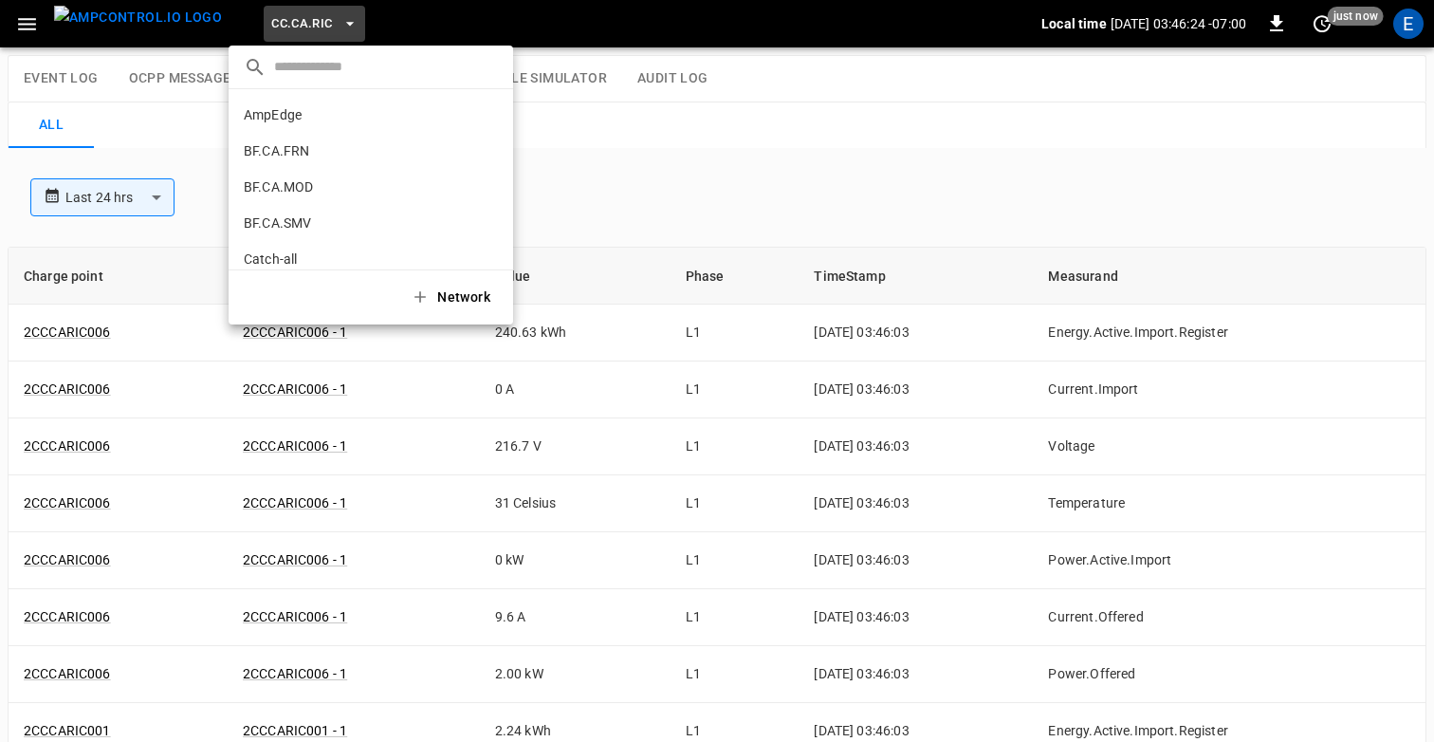
scroll to position [283, 0]
click at [299, 152] on p "CC.CA.SFF" at bounding box center [338, 156] width 188 height 19
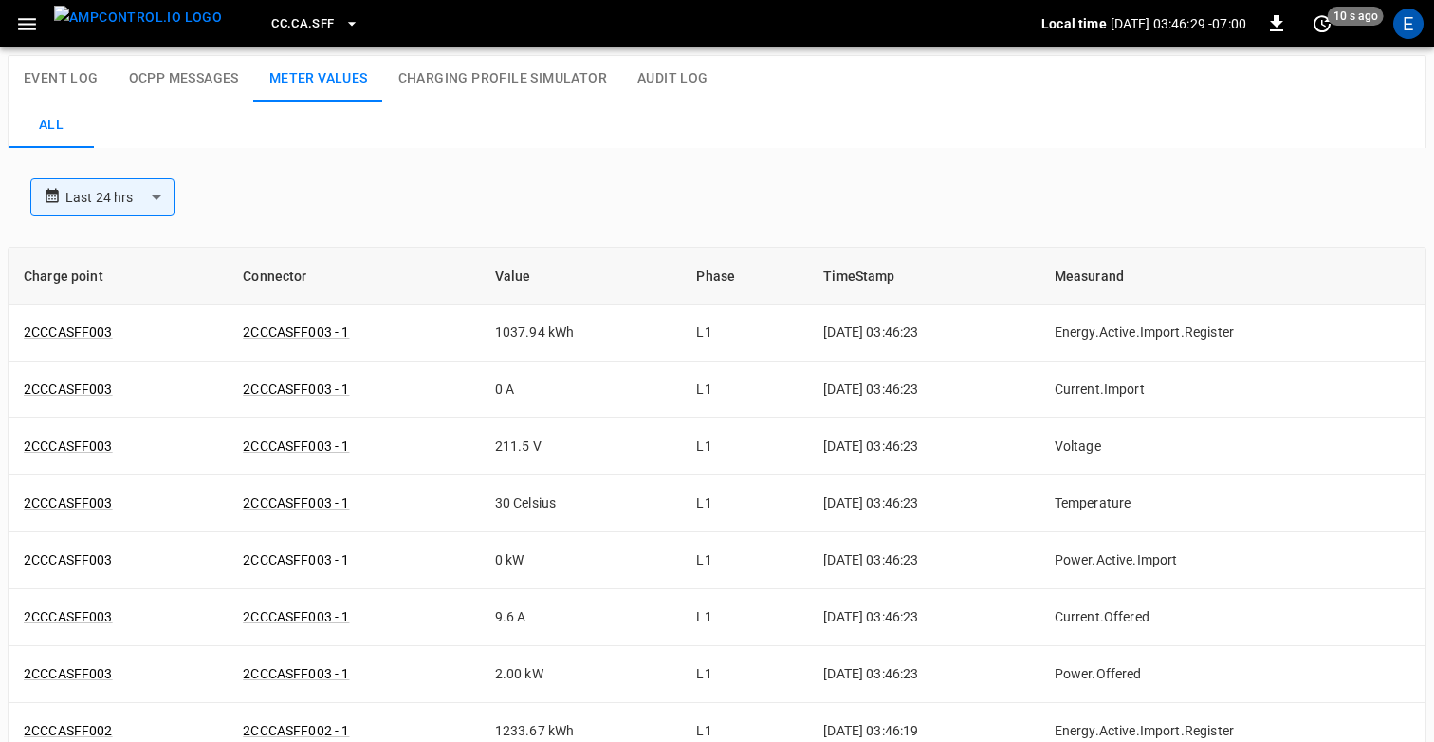
click at [269, 9] on button "CC.CA.SFF" at bounding box center [315, 24] width 102 height 37
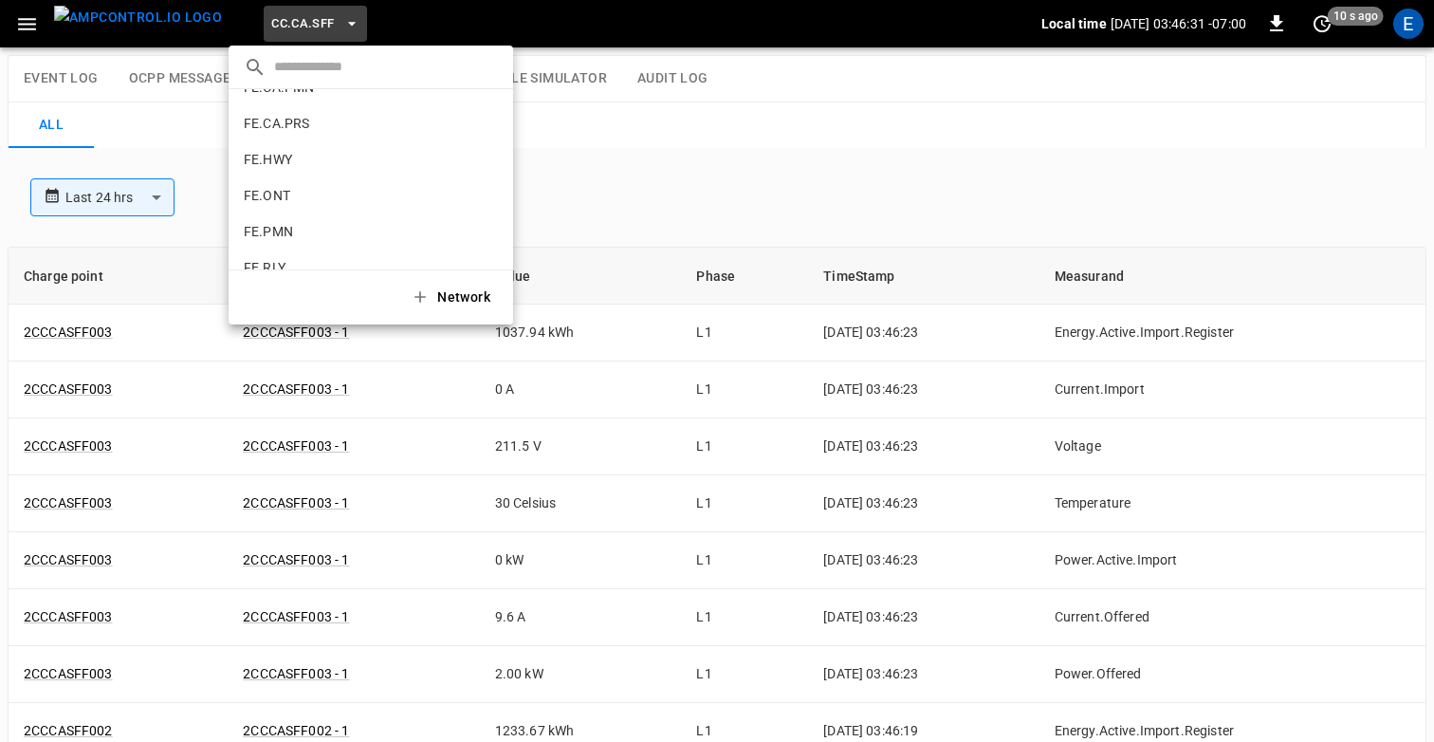
scroll to position [702, 0]
click at [286, 178] on p "FE.HWY" at bounding box center [337, 169] width 186 height 19
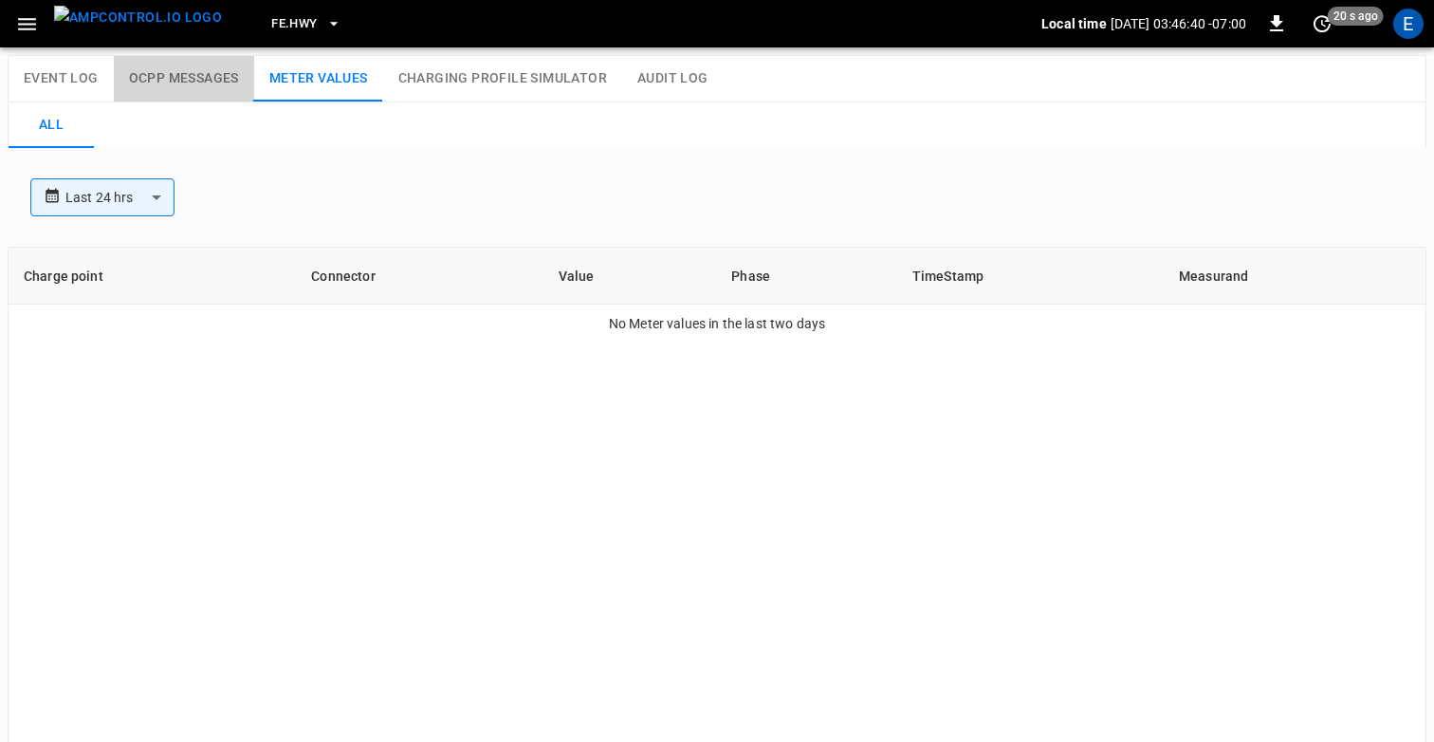
click at [182, 84] on button "OCPP Messages" at bounding box center [184, 79] width 140 height 46
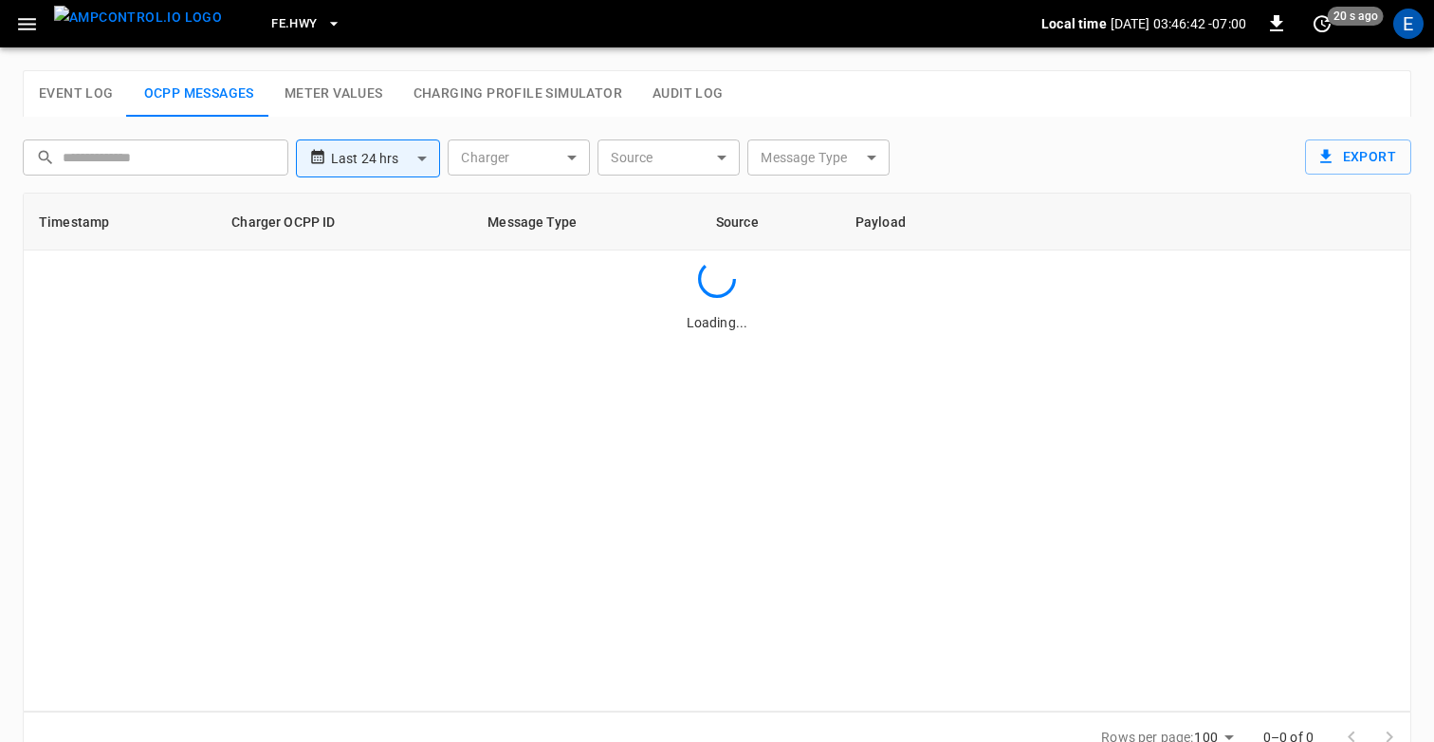
click at [893, 65] on div "**********" at bounding box center [717, 416] width 1434 height 738
click at [22, 31] on icon "button" at bounding box center [27, 24] width 24 height 24
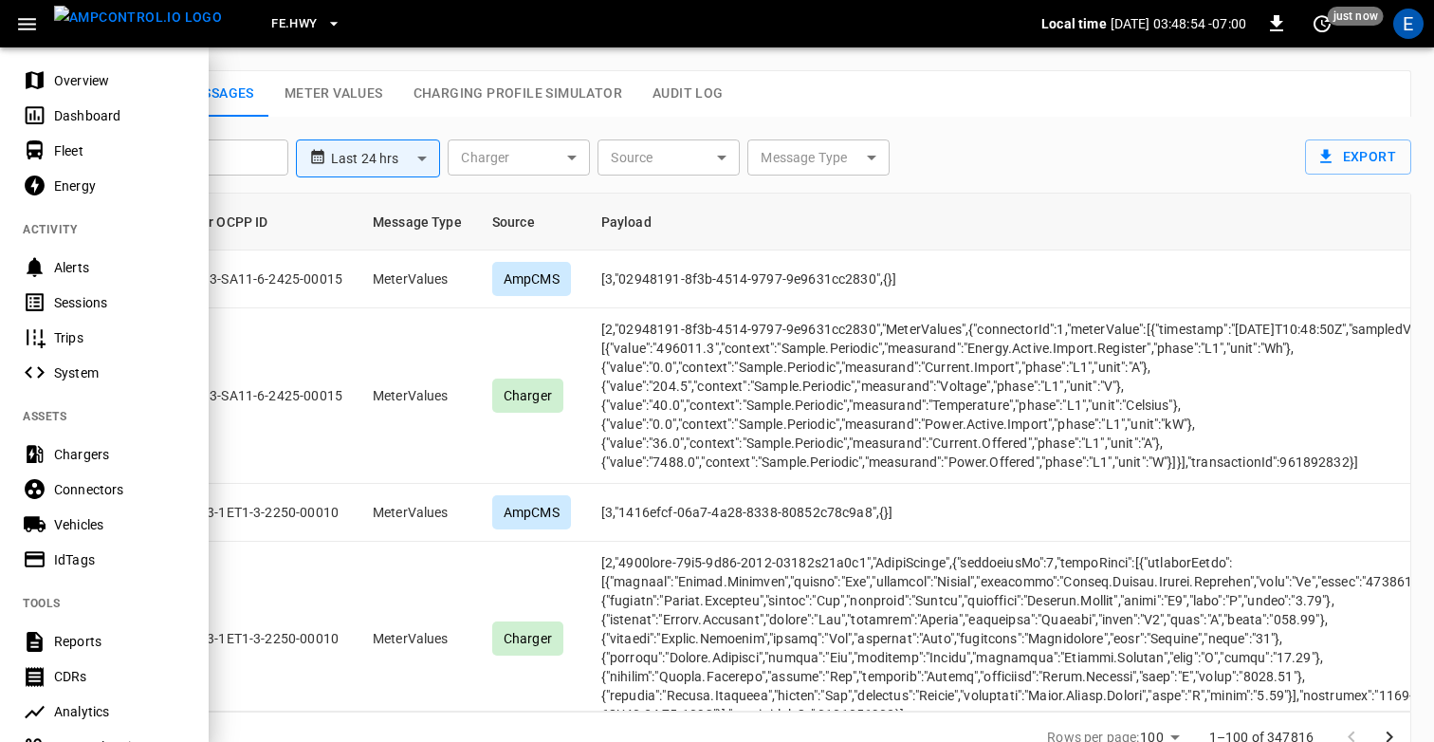
scroll to position [36, 0]
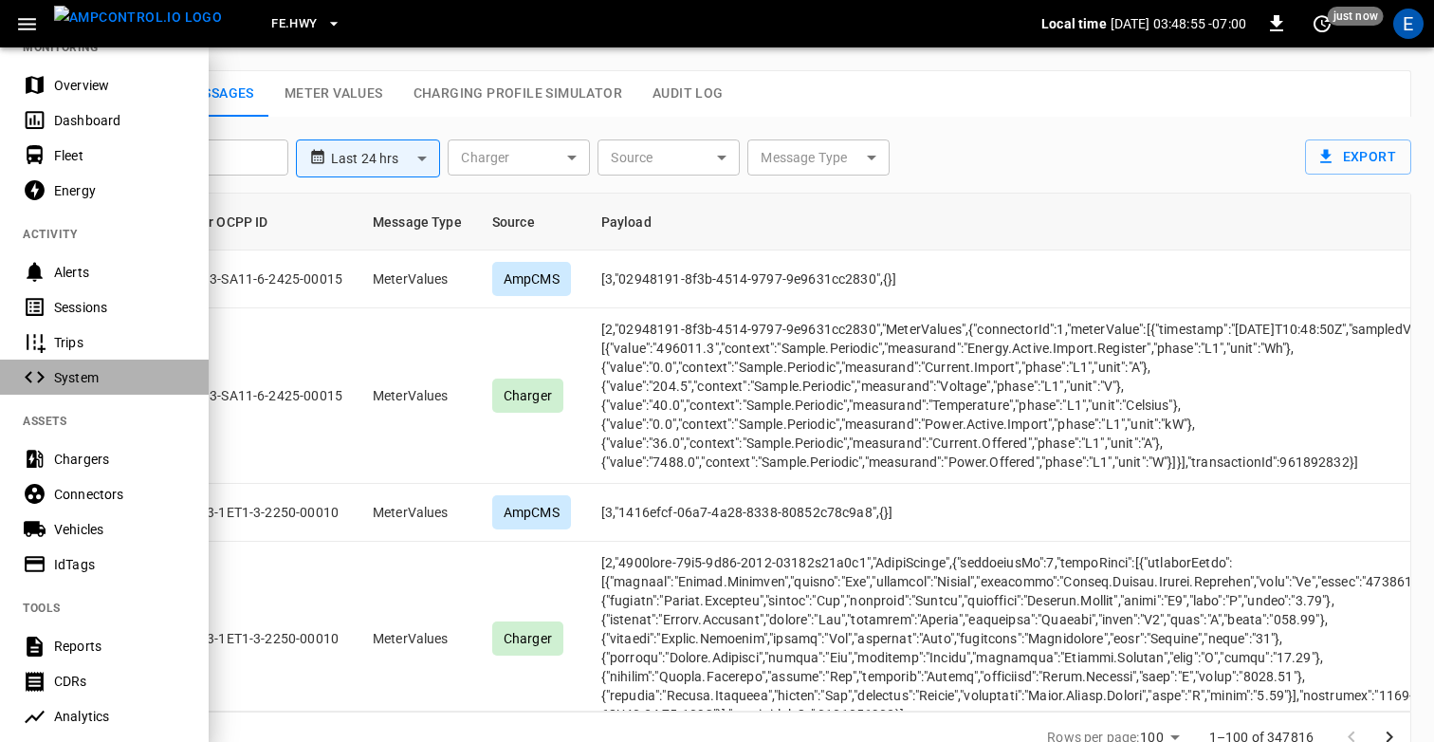
click at [82, 366] on div "System" at bounding box center [104, 377] width 209 height 35
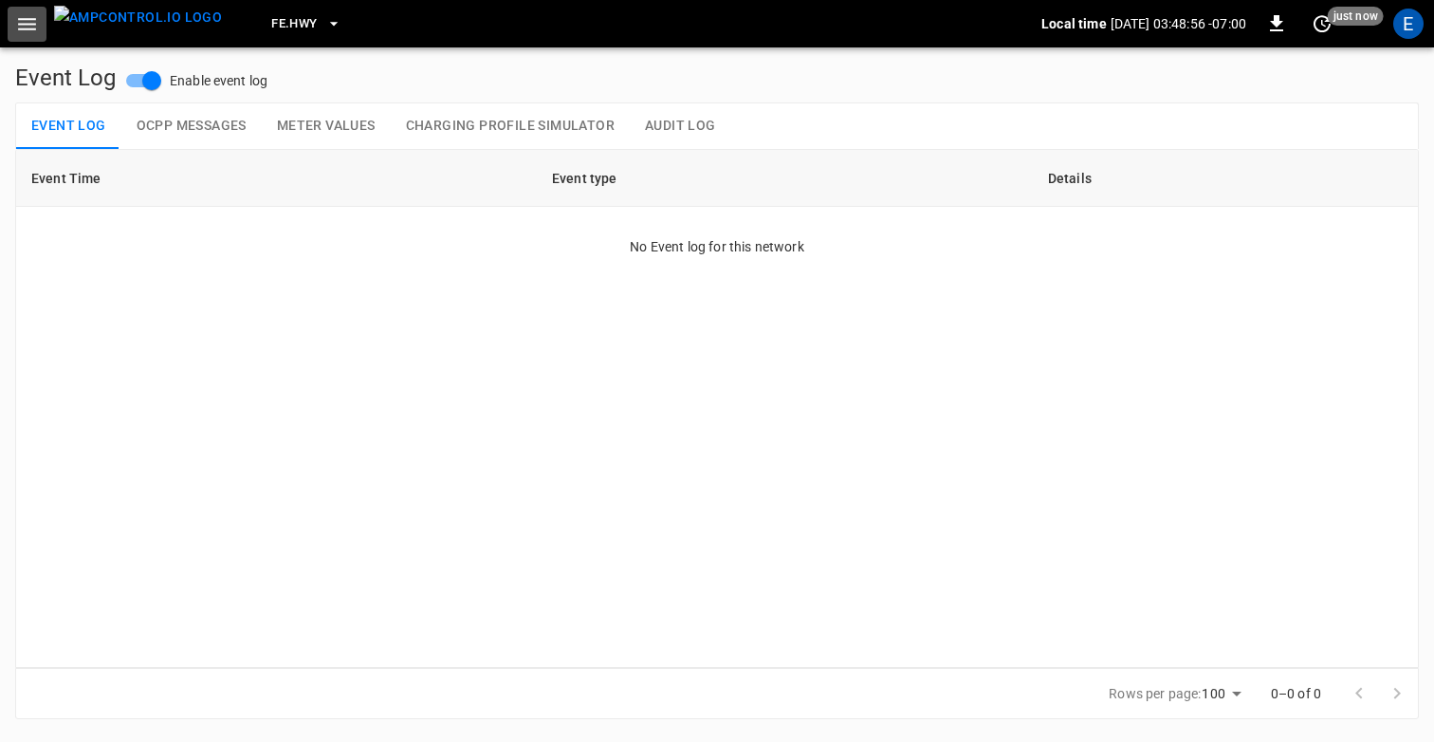
click at [16, 27] on icon "button" at bounding box center [27, 24] width 24 height 24
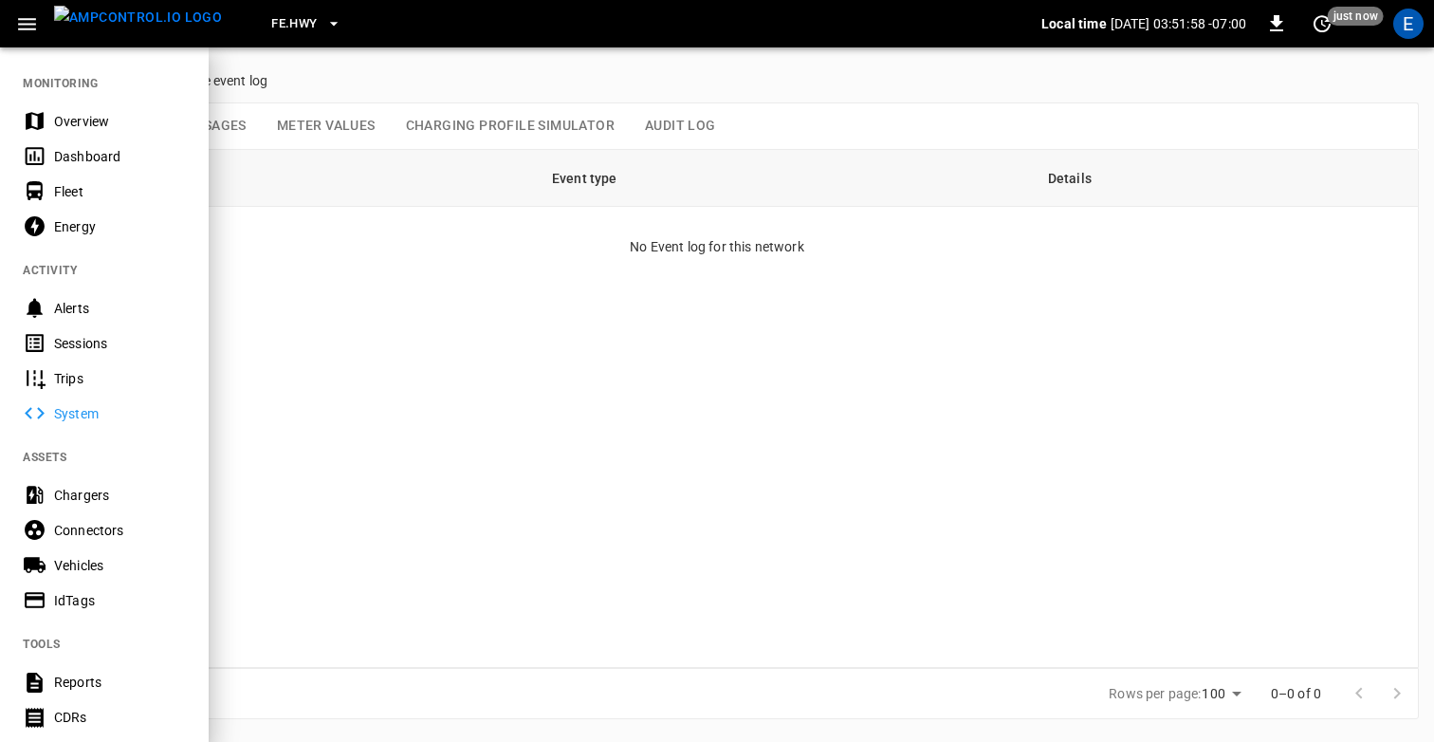
click at [697, 503] on div at bounding box center [717, 371] width 1434 height 742
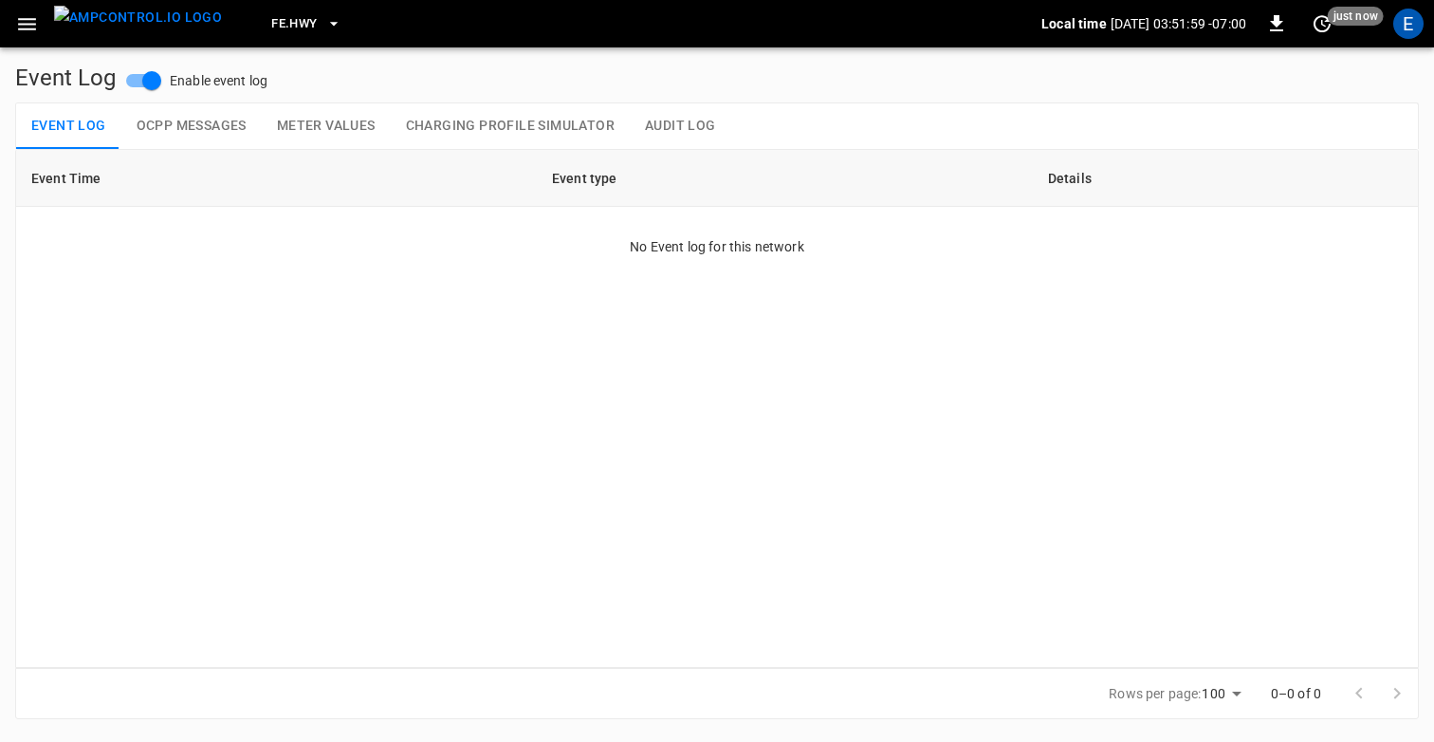
click at [568, 67] on div "Event Log Enable event log" at bounding box center [717, 83] width 1404 height 40
